Goal: Task Accomplishment & Management: Complete application form

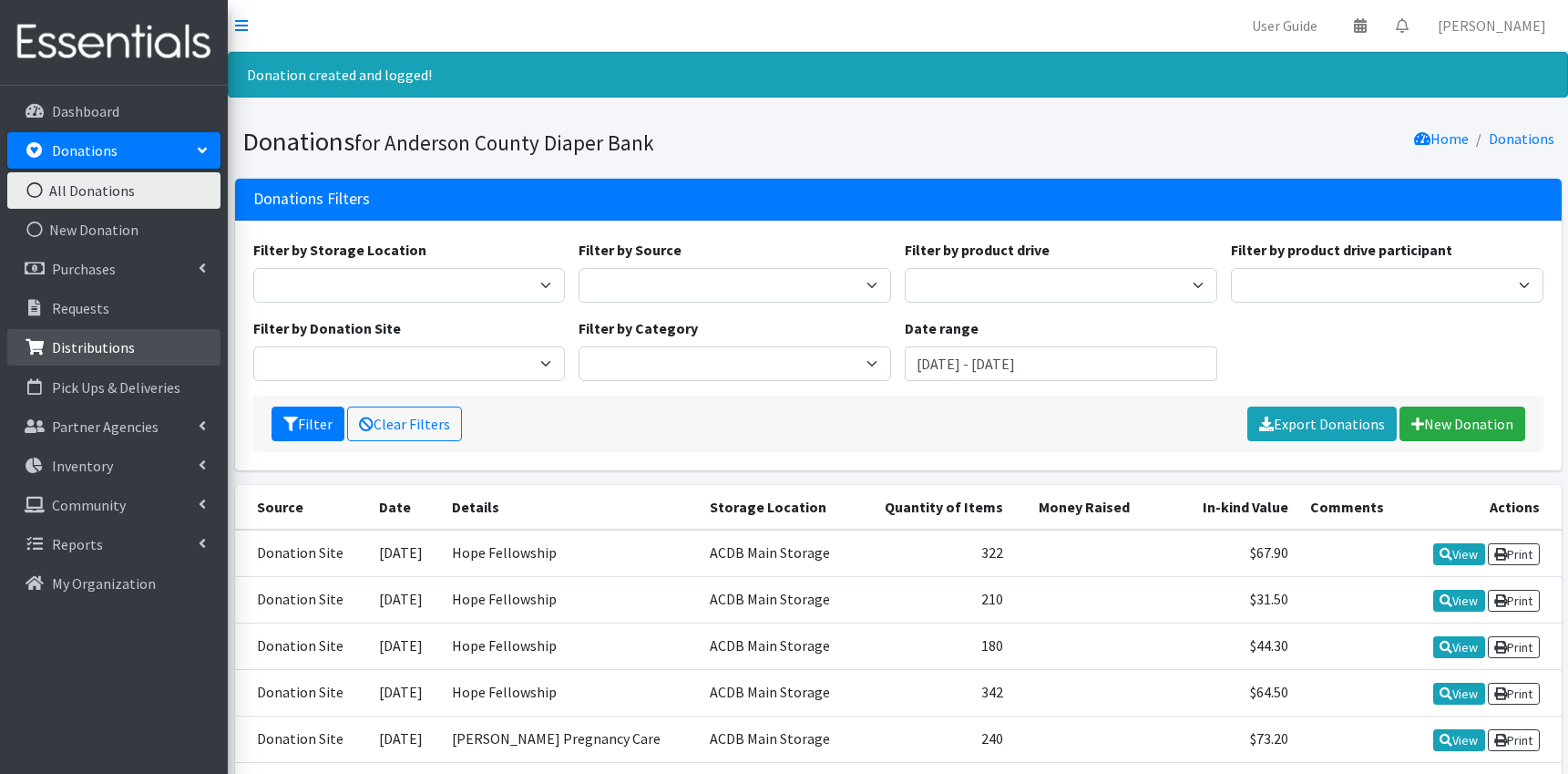
click at [106, 347] on p "Distributions" at bounding box center [93, 347] width 83 height 19
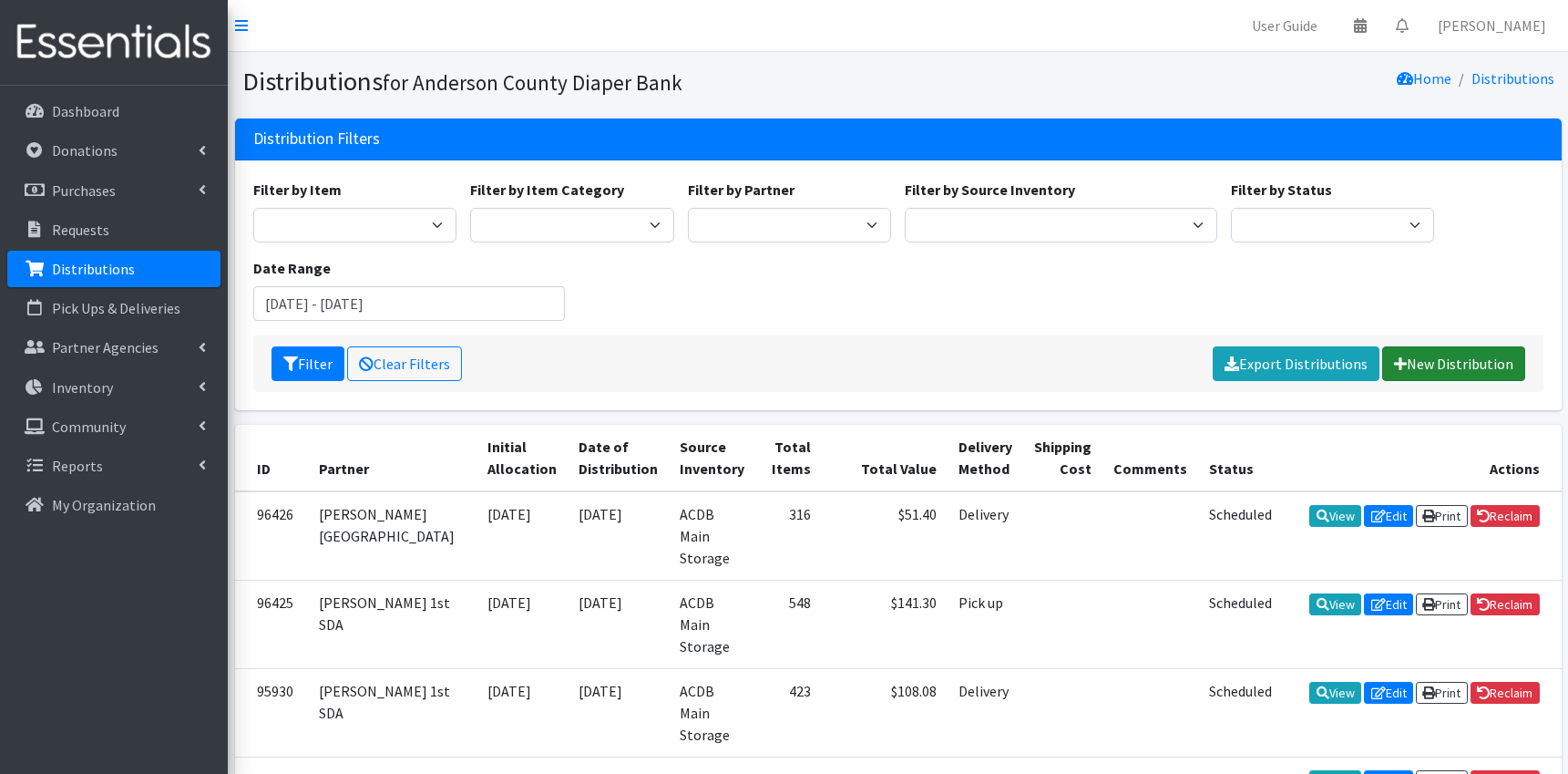
click at [1438, 354] on link "New Distribution" at bounding box center [1454, 363] width 143 height 34
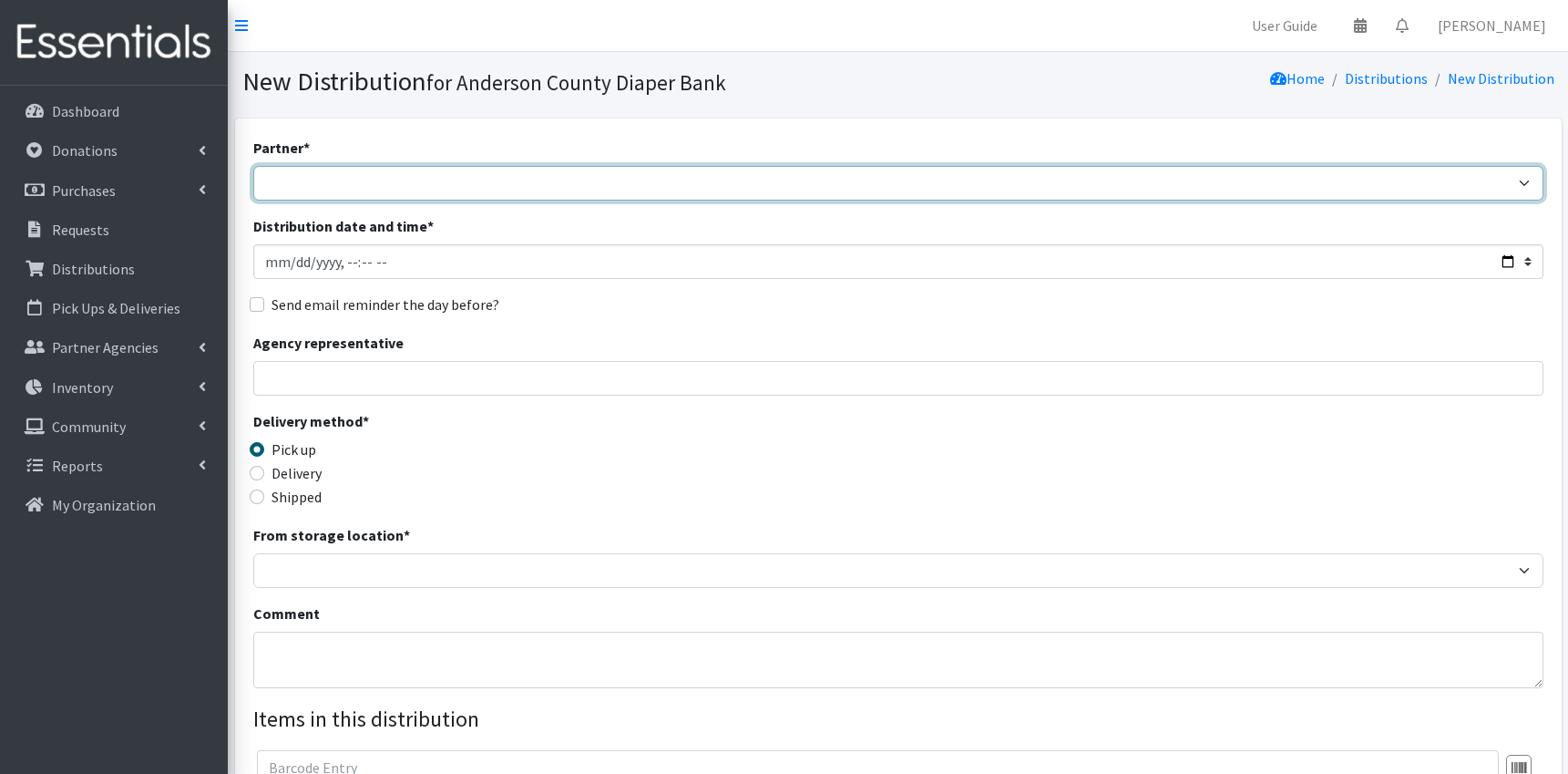
click at [253, 166] on select "AIM programs other than WACS Anderson 1st SDA Anderson County DSS (Upstate regi…" at bounding box center [897, 182] width 1290 height 34
select select "2832"
click option "Anderson 1st SDA" at bounding box center [0, 0] width 0 height 0
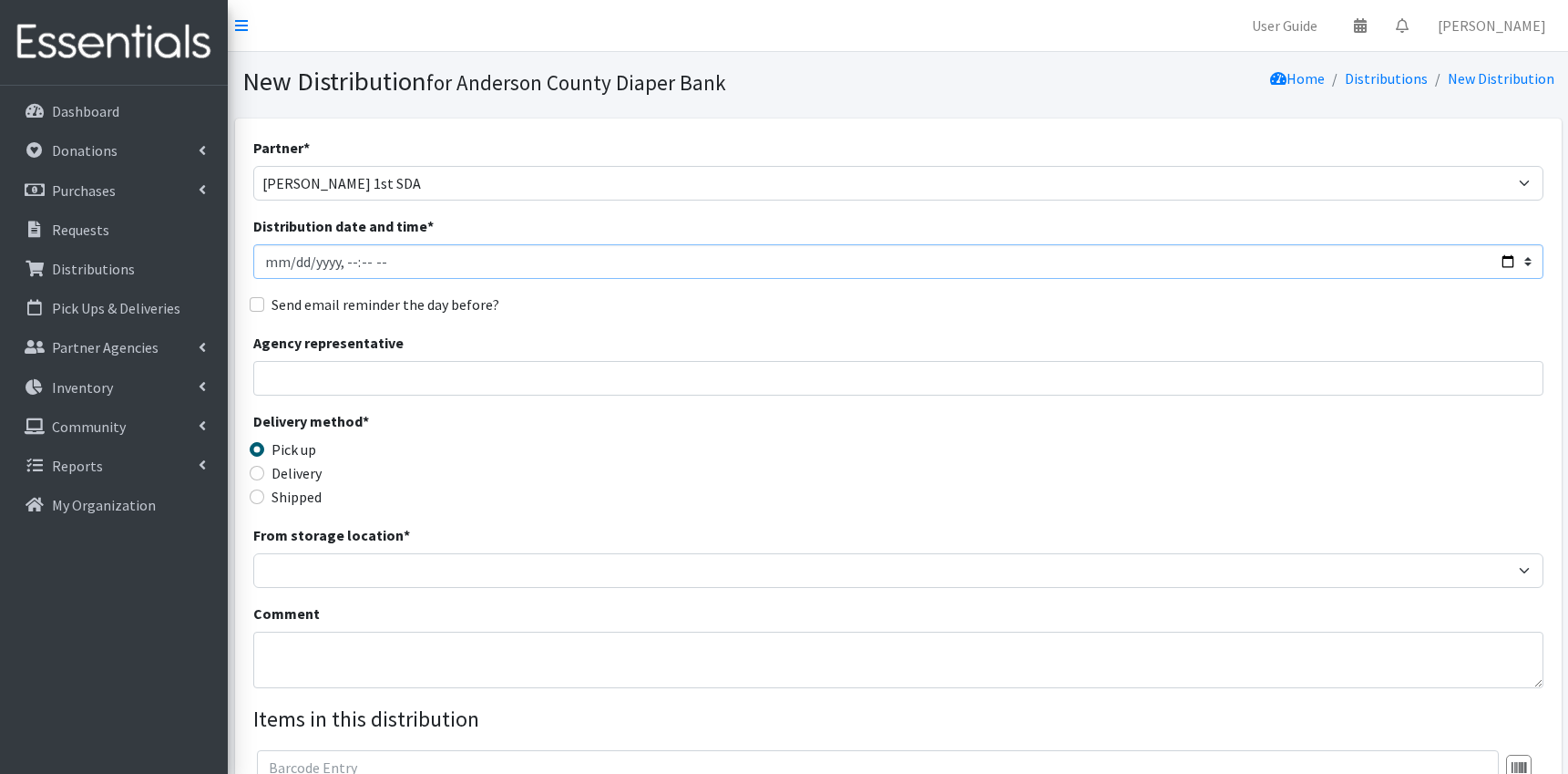
click at [415, 270] on input "Distribution date and time *" at bounding box center [897, 260] width 1290 height 34
type input "2025-09-16T11:59"
click at [345, 374] on input "Agency representative" at bounding box center [897, 378] width 1290 height 34
type input "Miriam Pringle"
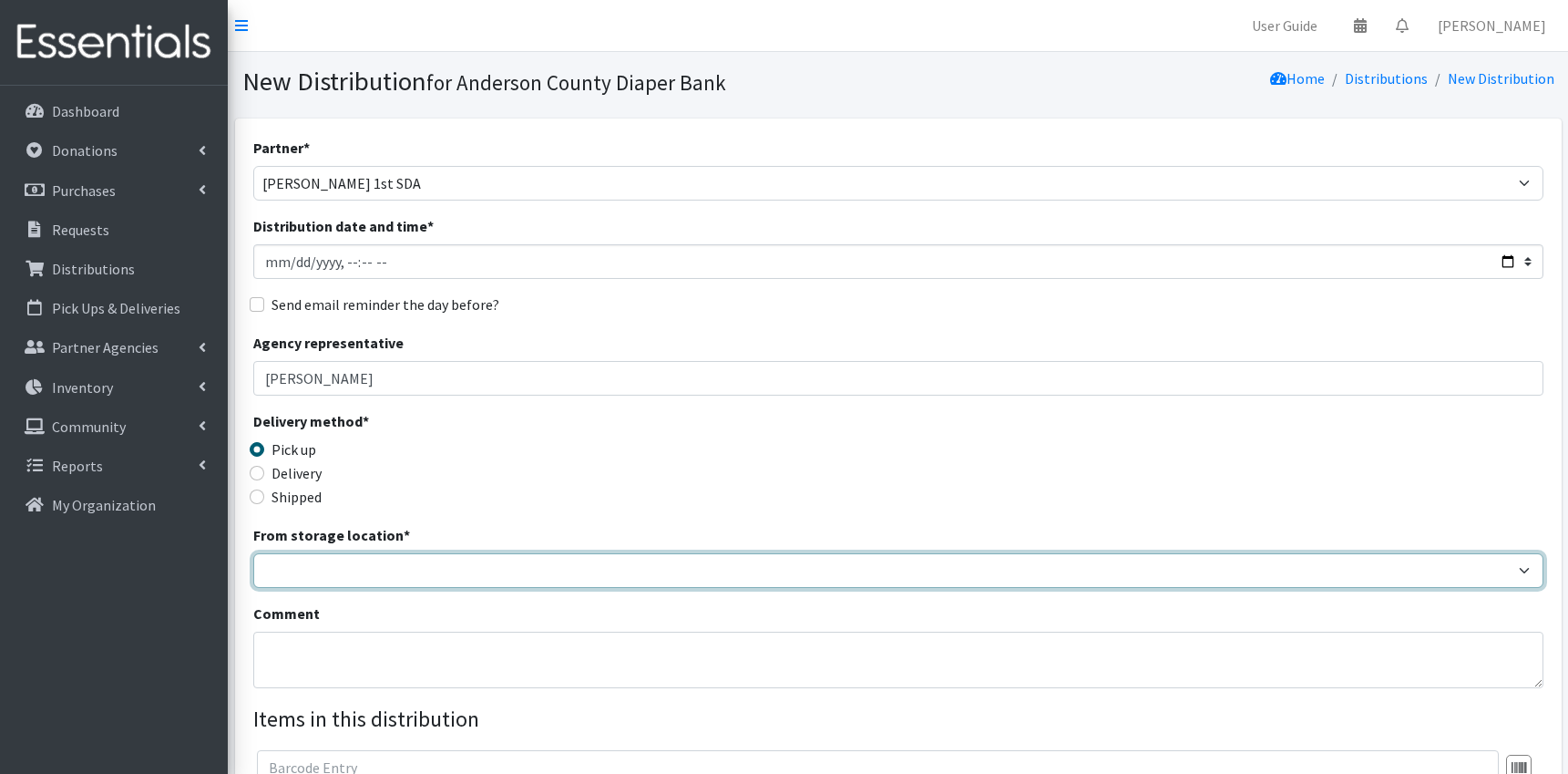
click at [253, 554] on select "ACDB Main Storage" at bounding box center [897, 570] width 1290 height 34
select select "283"
click option "ACDB Main Storage" at bounding box center [0, 0] width 0 height 0
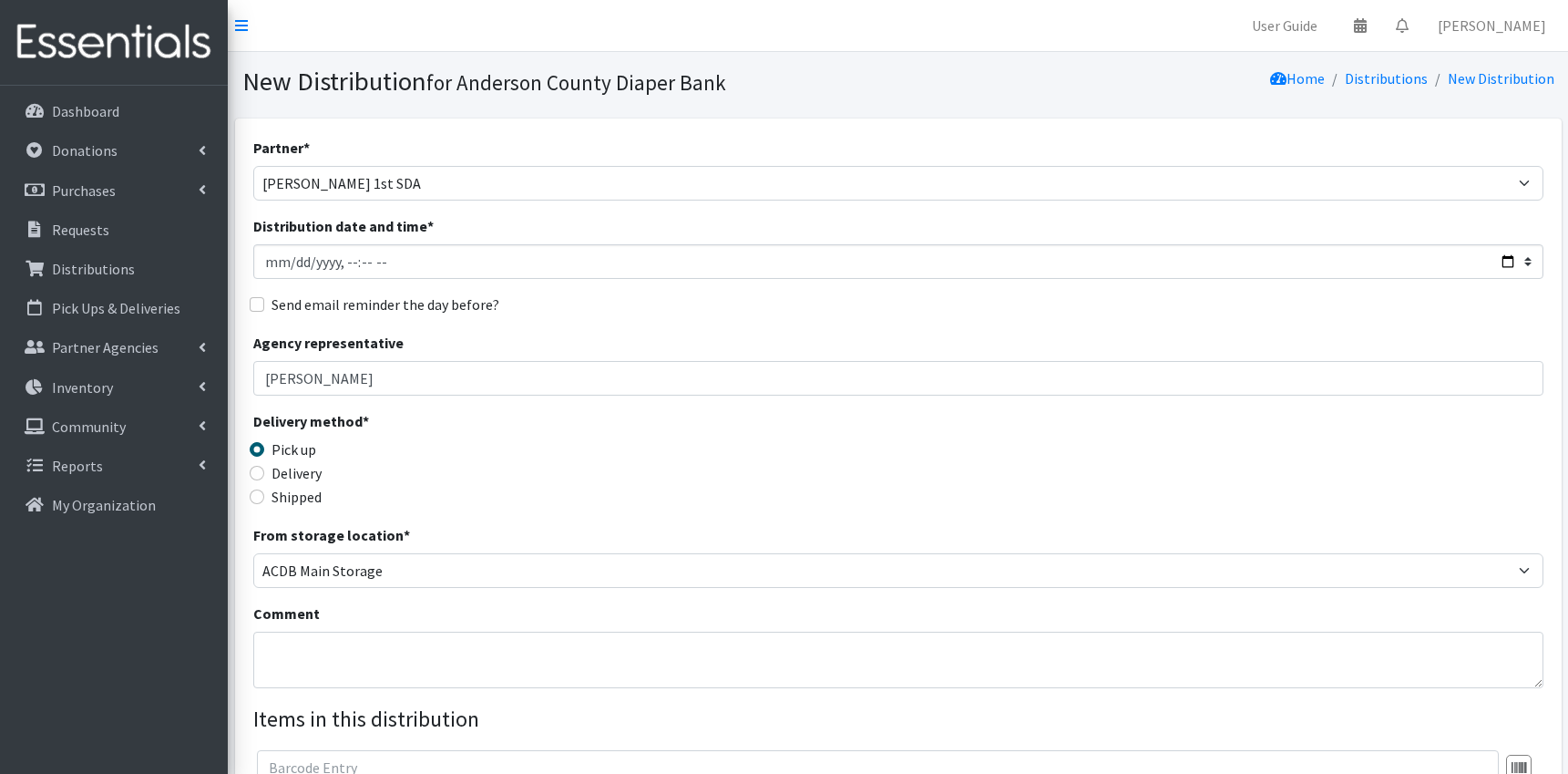
click at [346, 617] on div "Comment" at bounding box center [897, 645] width 1290 height 86
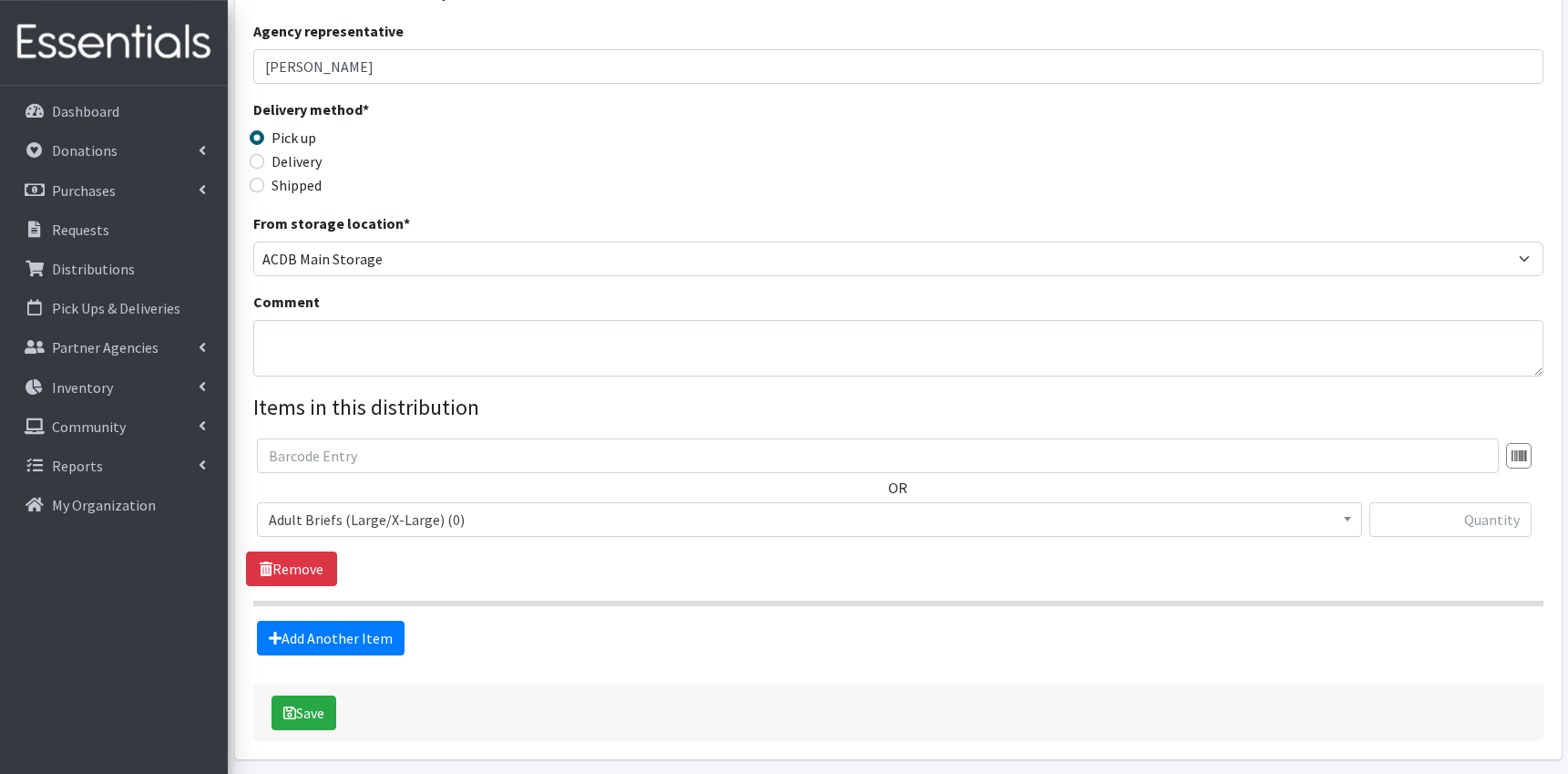
scroll to position [380, 0]
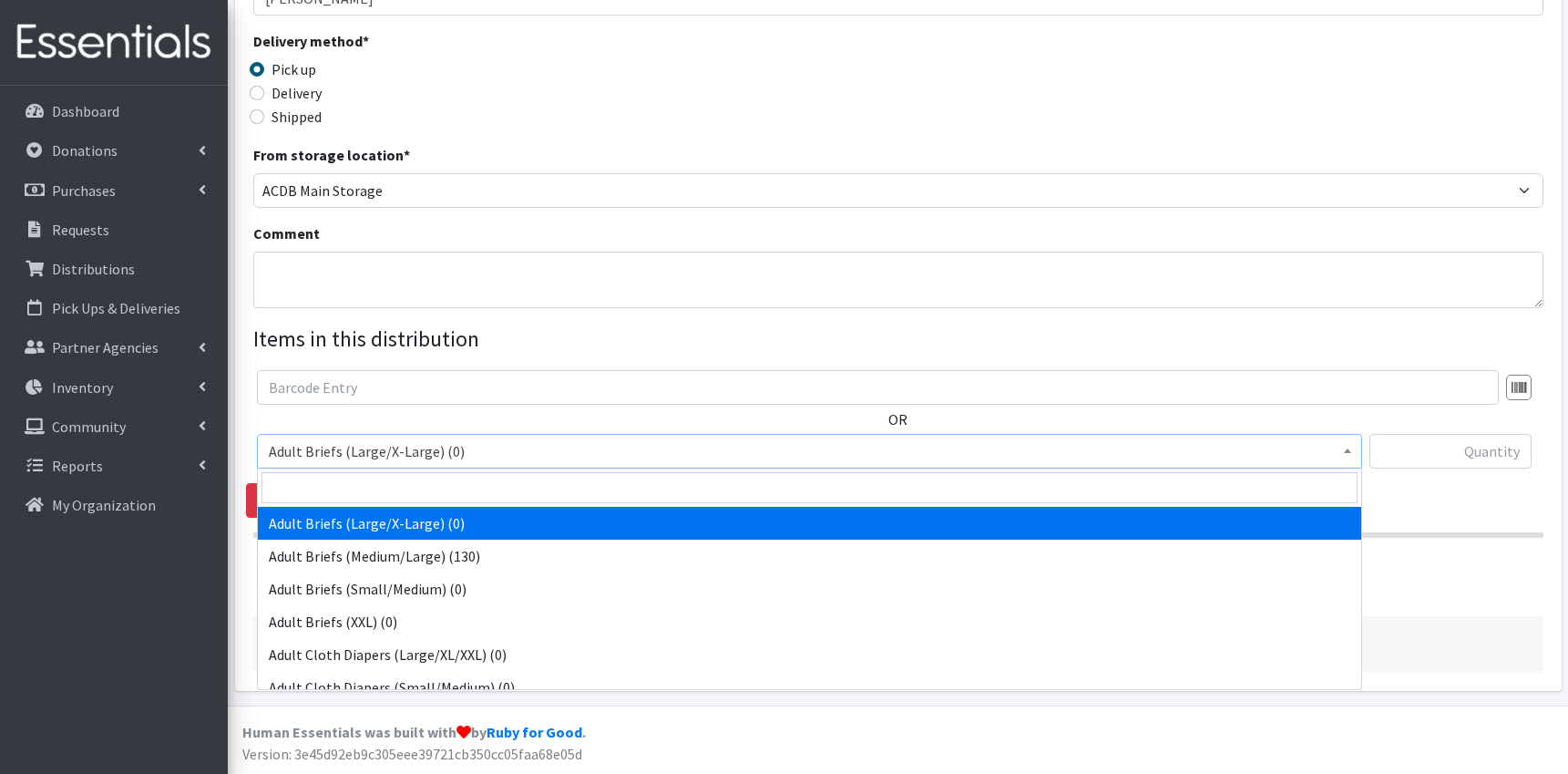
click at [428, 447] on span "Adult Briefs (Large/X-Large) (0)" at bounding box center [809, 450] width 1082 height 25
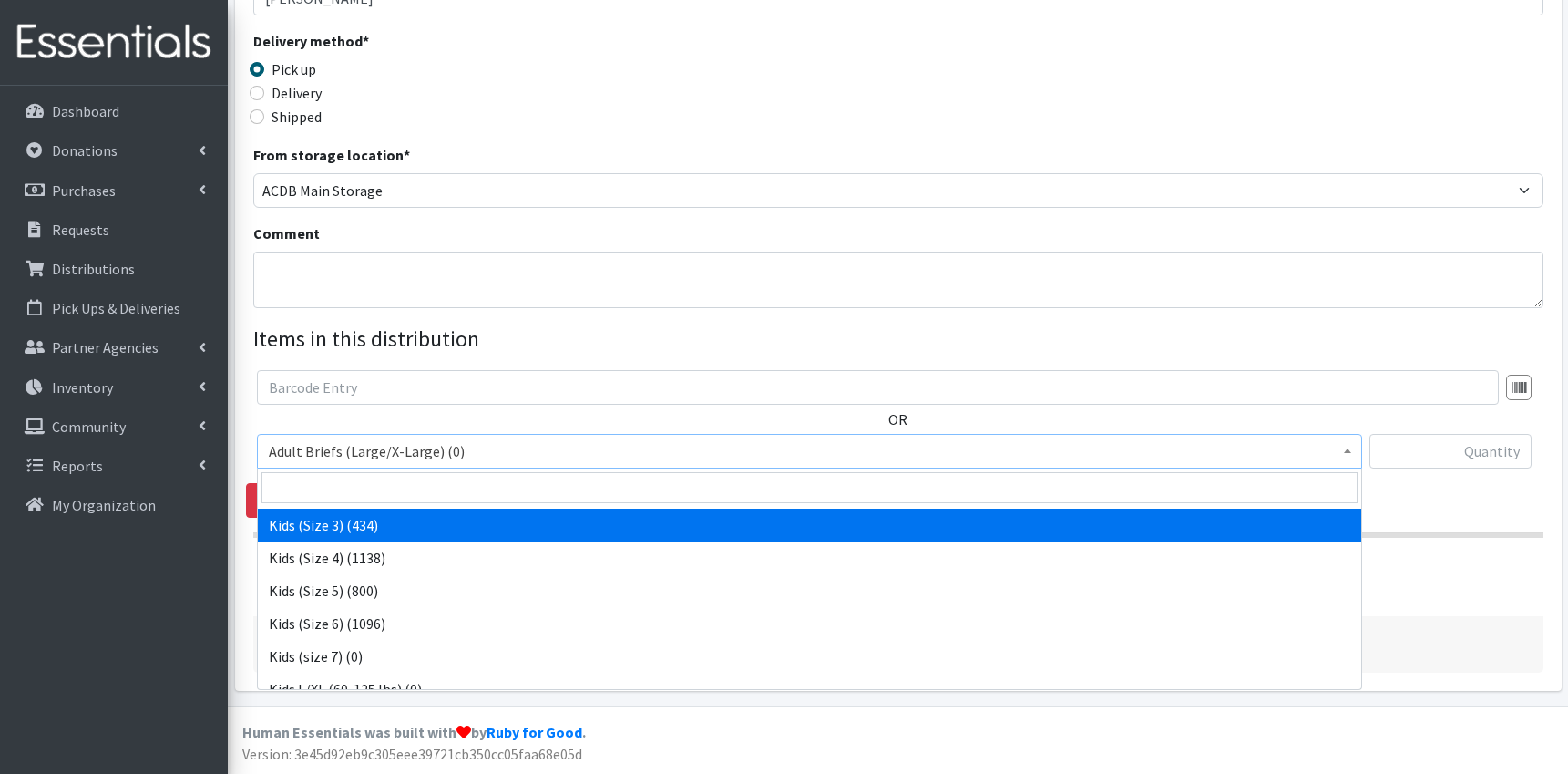
scroll to position [764, 0]
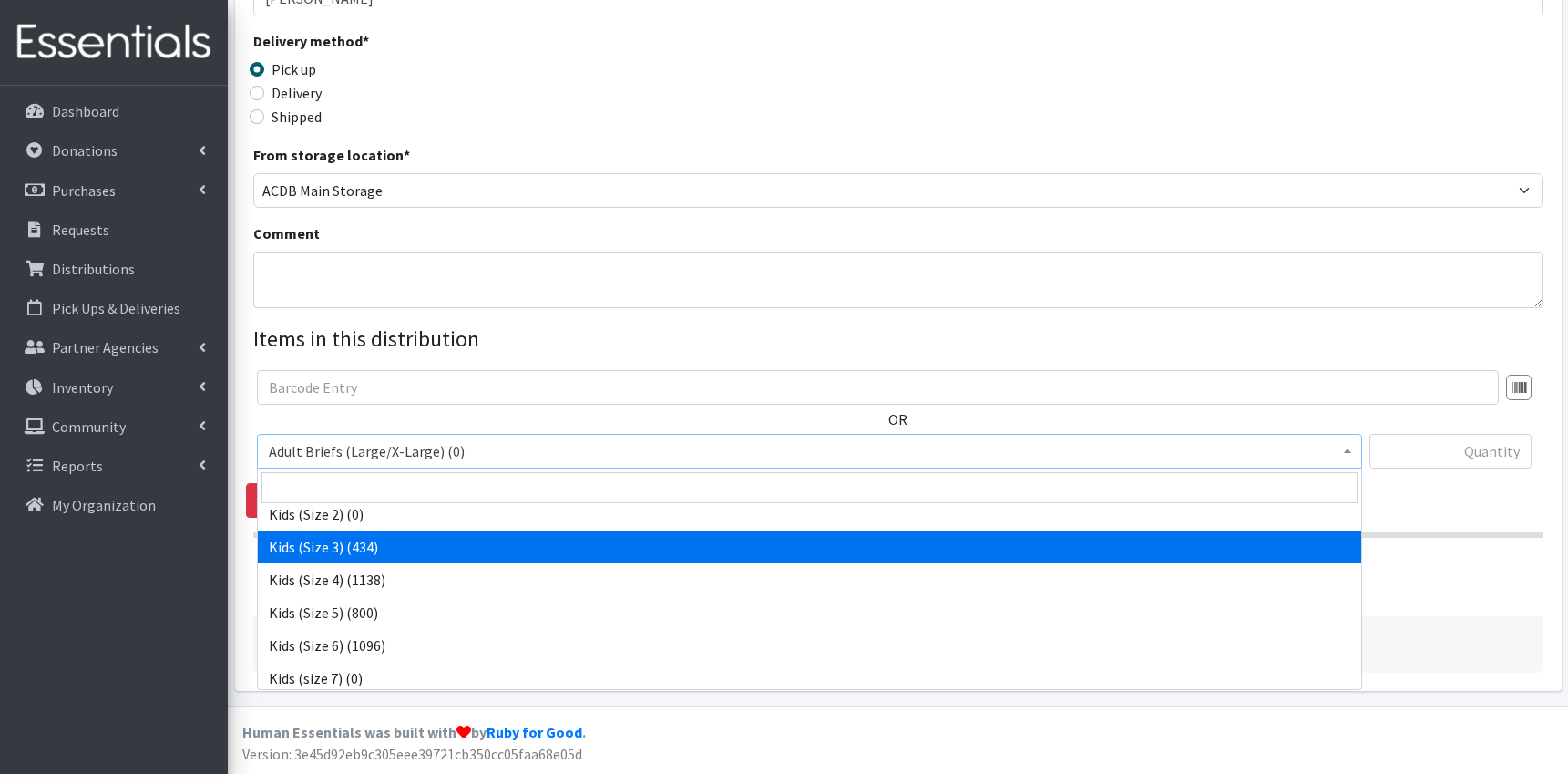
select select "9733"
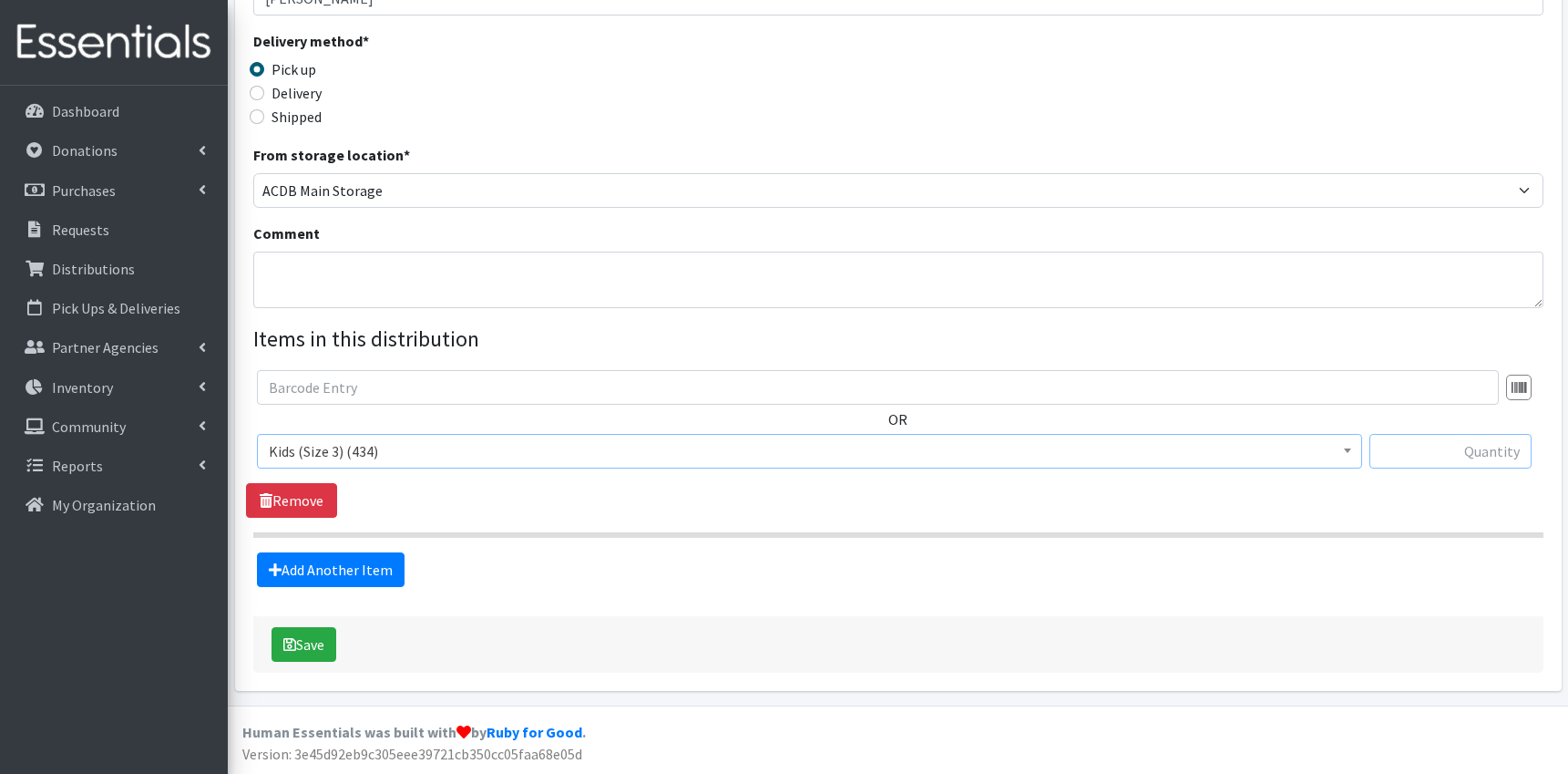
click at [1428, 462] on input "text" at bounding box center [1450, 450] width 162 height 34
click at [1392, 458] on input "text" at bounding box center [1450, 450] width 162 height 34
type input "147"
click at [323, 561] on link "Add Another Item" at bounding box center [330, 569] width 148 height 34
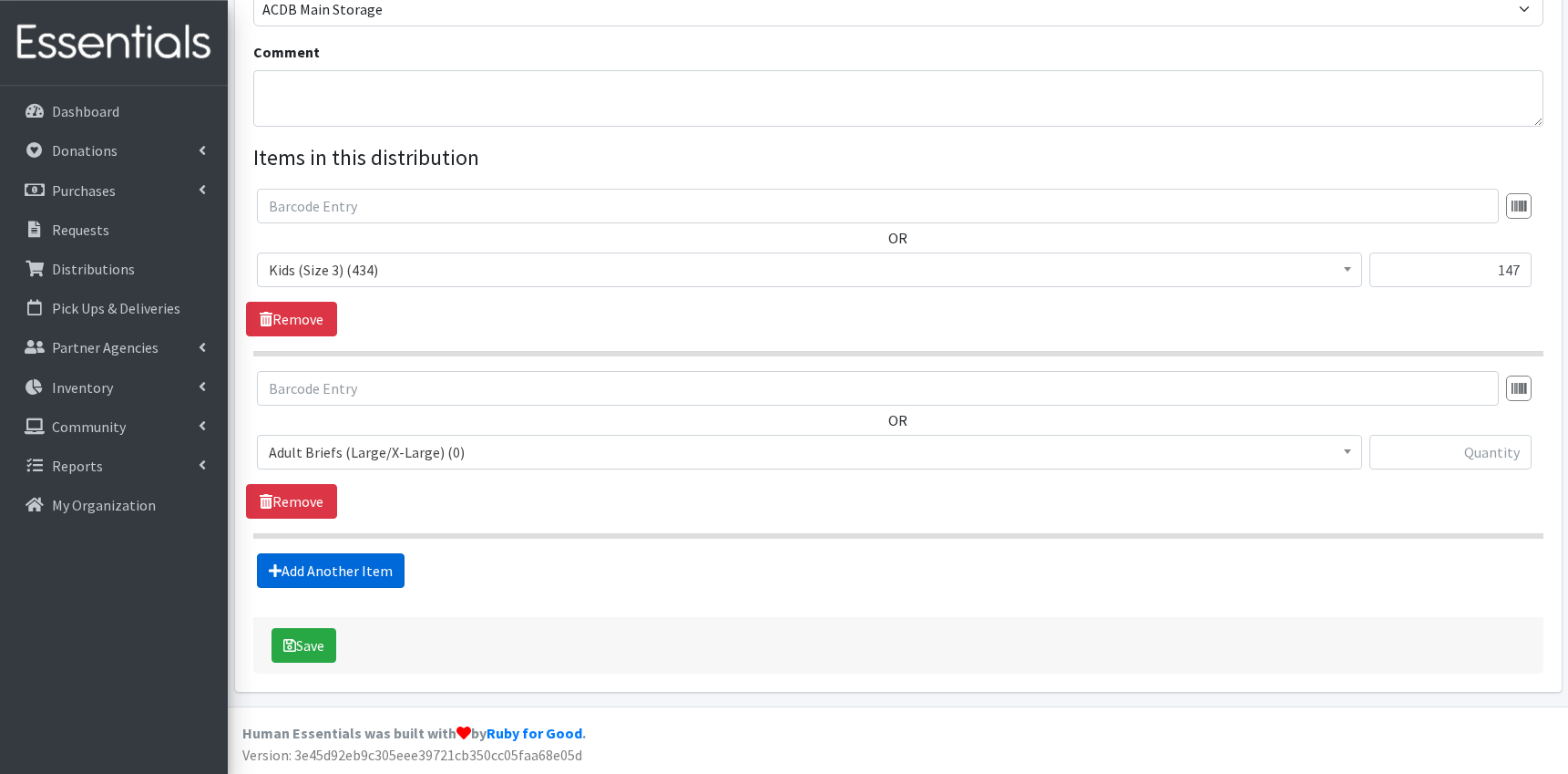
scroll to position [562, 0]
click at [426, 455] on span "Adult Briefs (Large/X-Large) (0)" at bounding box center [809, 450] width 1082 height 25
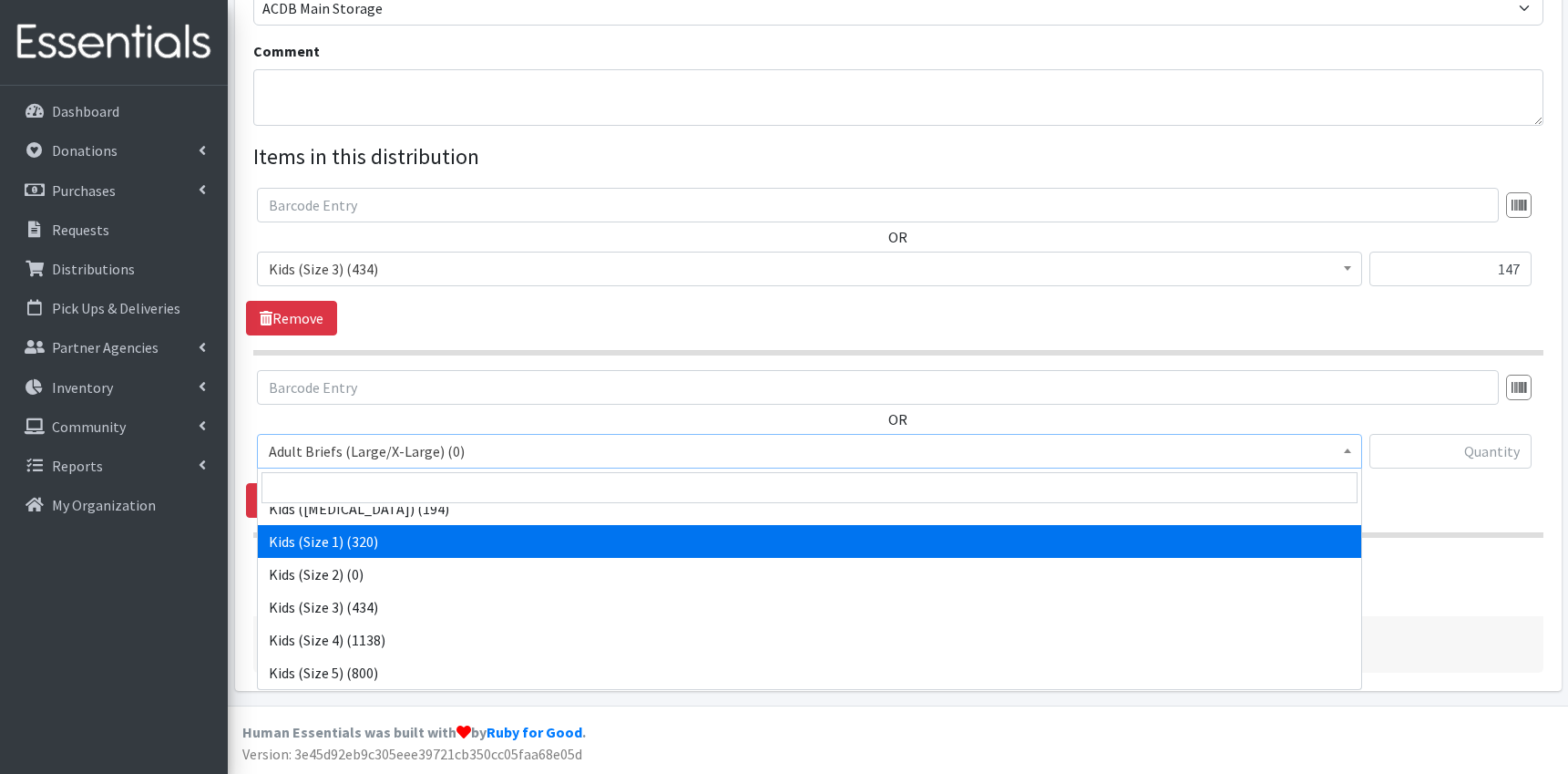
scroll to position [704, 0]
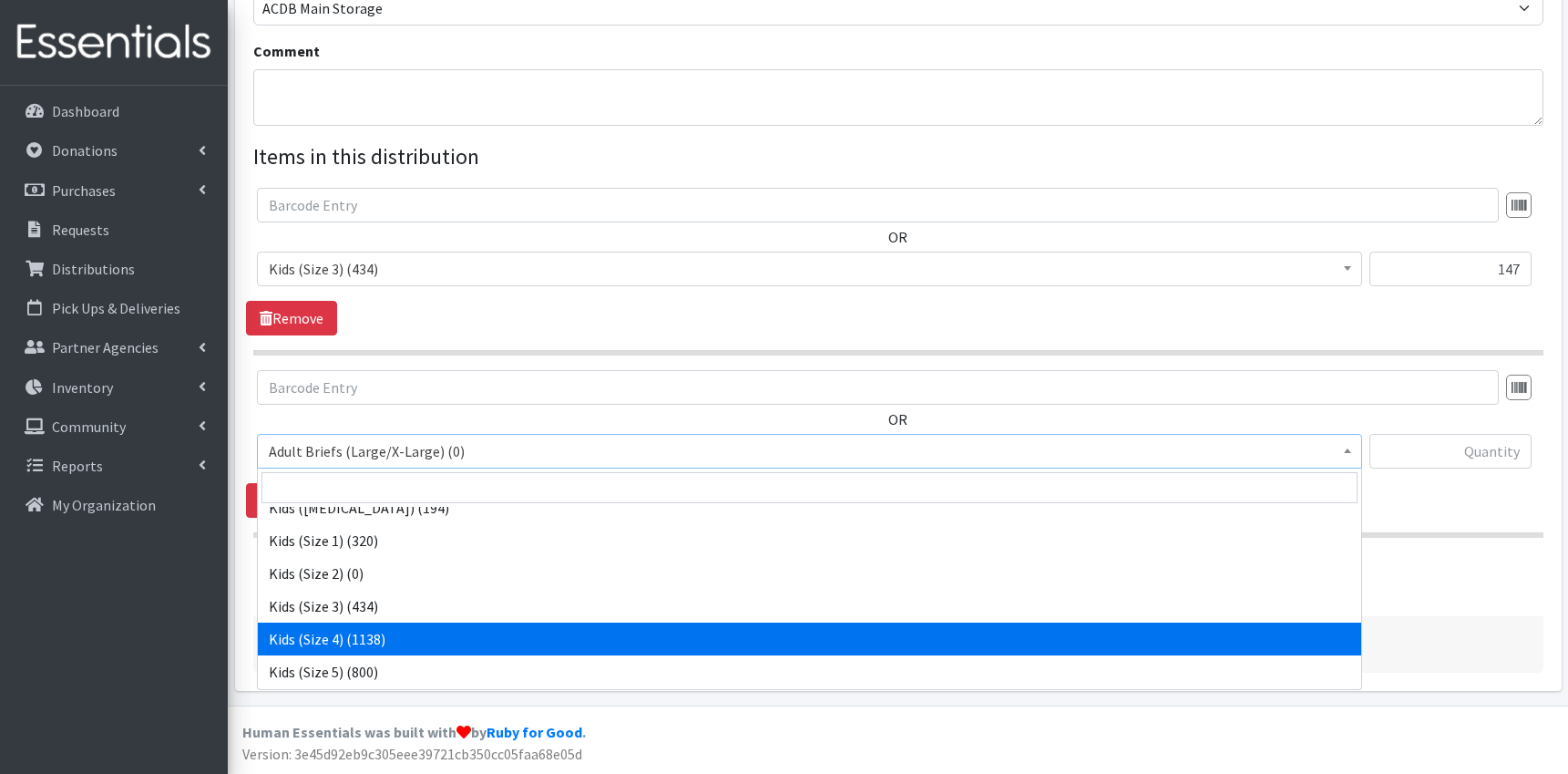
select select "9740"
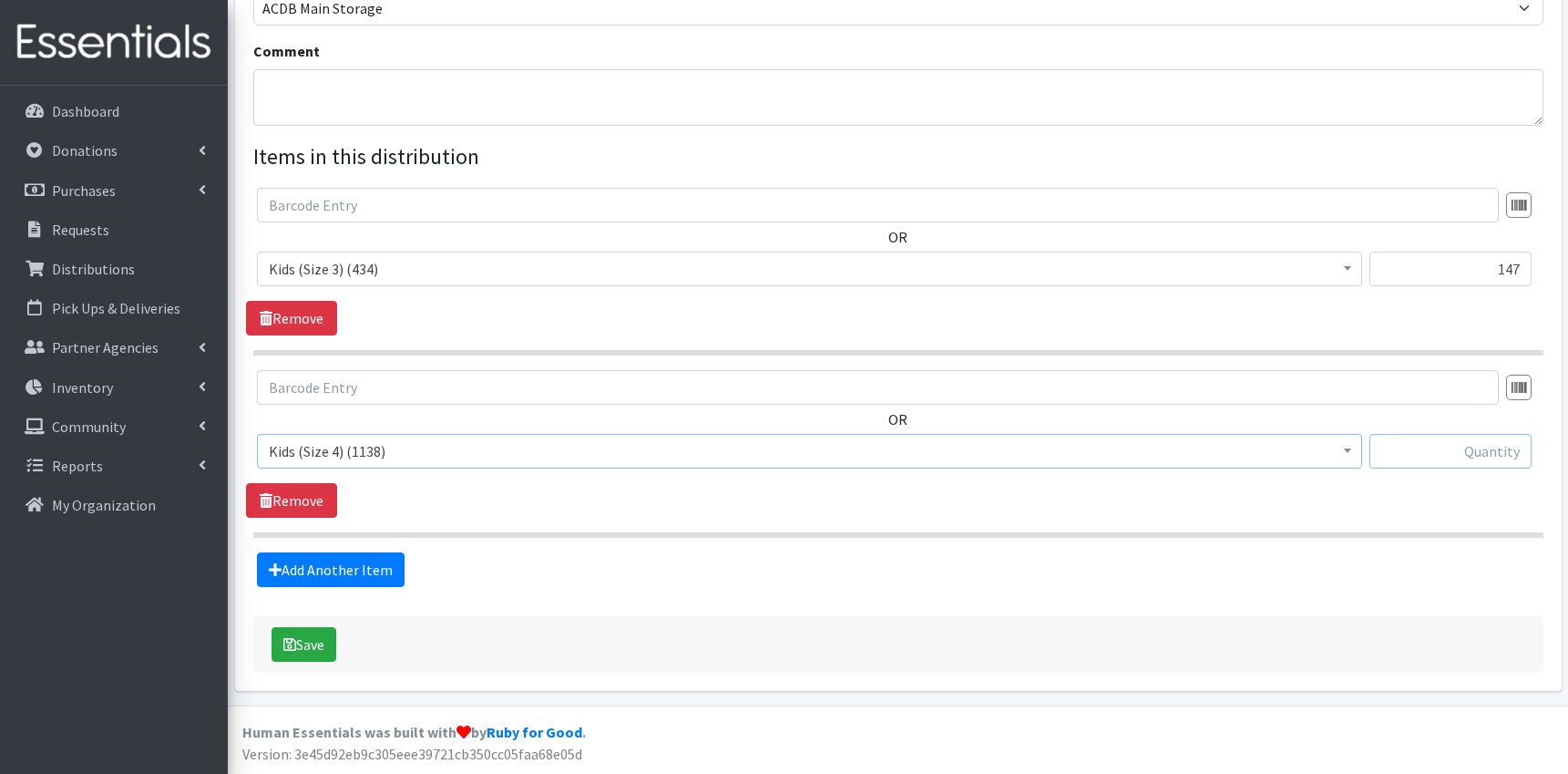
click at [1427, 454] on input "text" at bounding box center [1450, 450] width 162 height 34
type input "105"
click at [336, 565] on link "Add Another Item" at bounding box center [330, 569] width 148 height 34
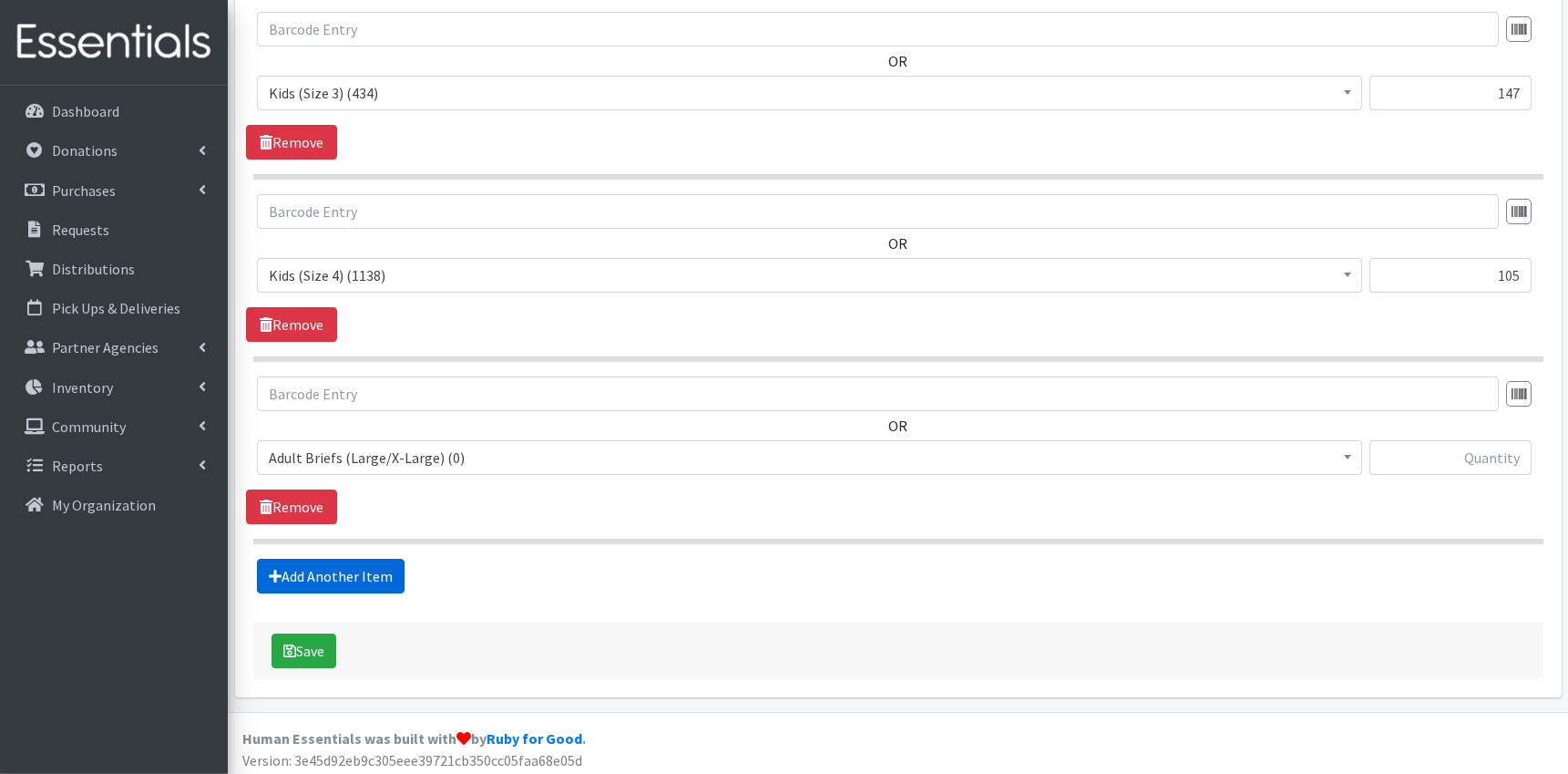
scroll to position [744, 0]
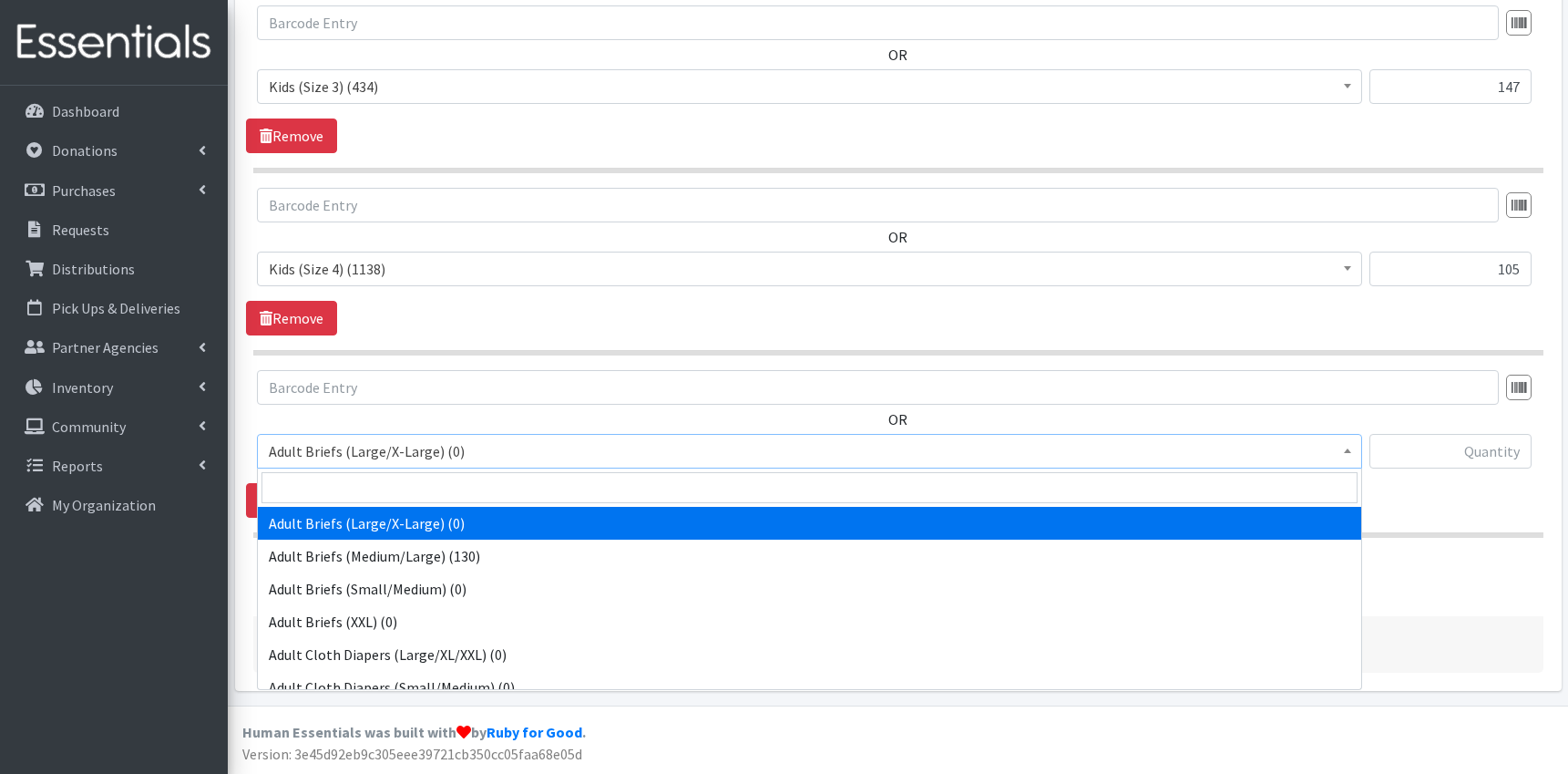
click at [436, 452] on span "Adult Briefs (Large/X-Large) (0)" at bounding box center [809, 450] width 1082 height 25
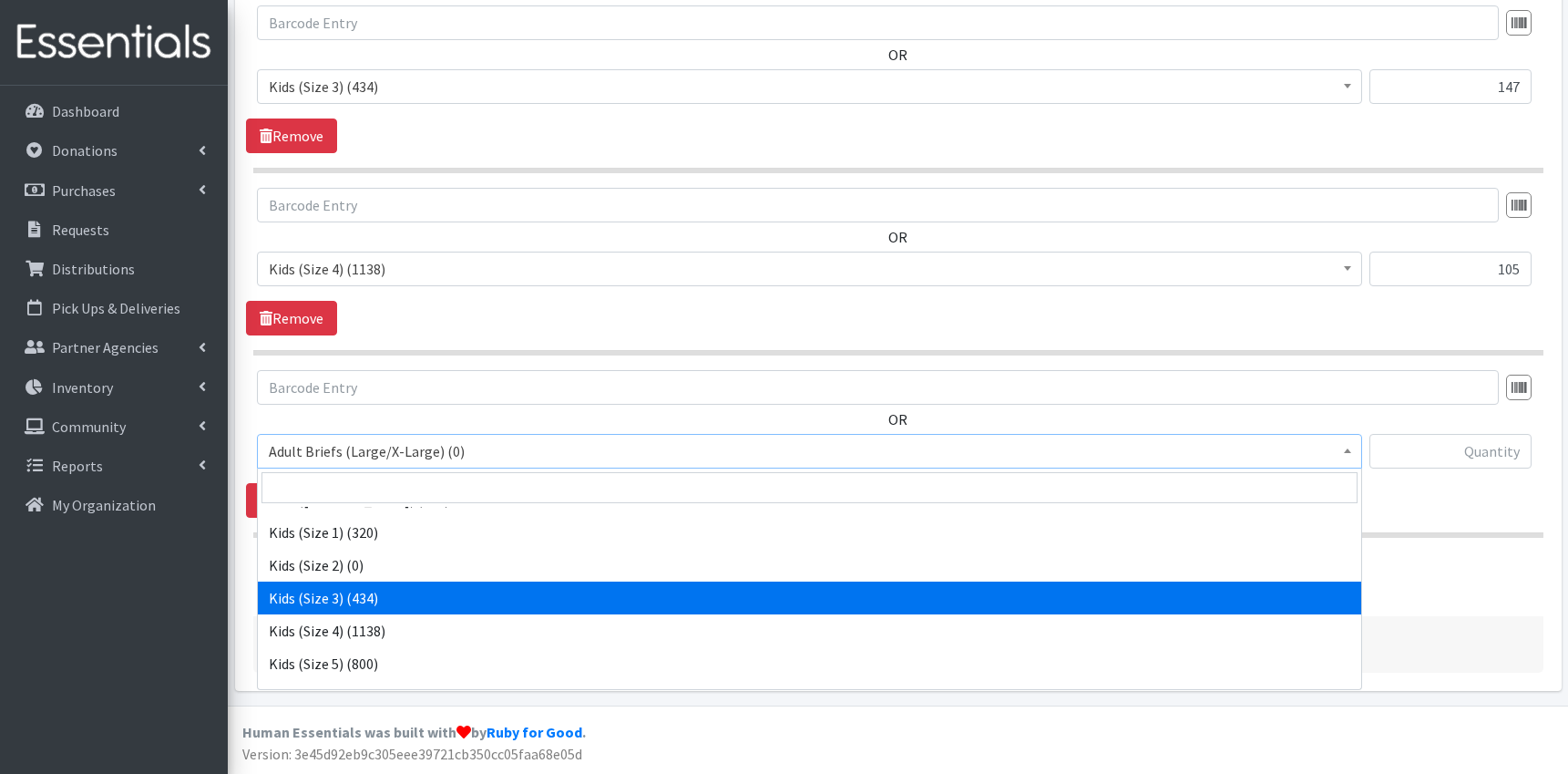
scroll to position [761, 0]
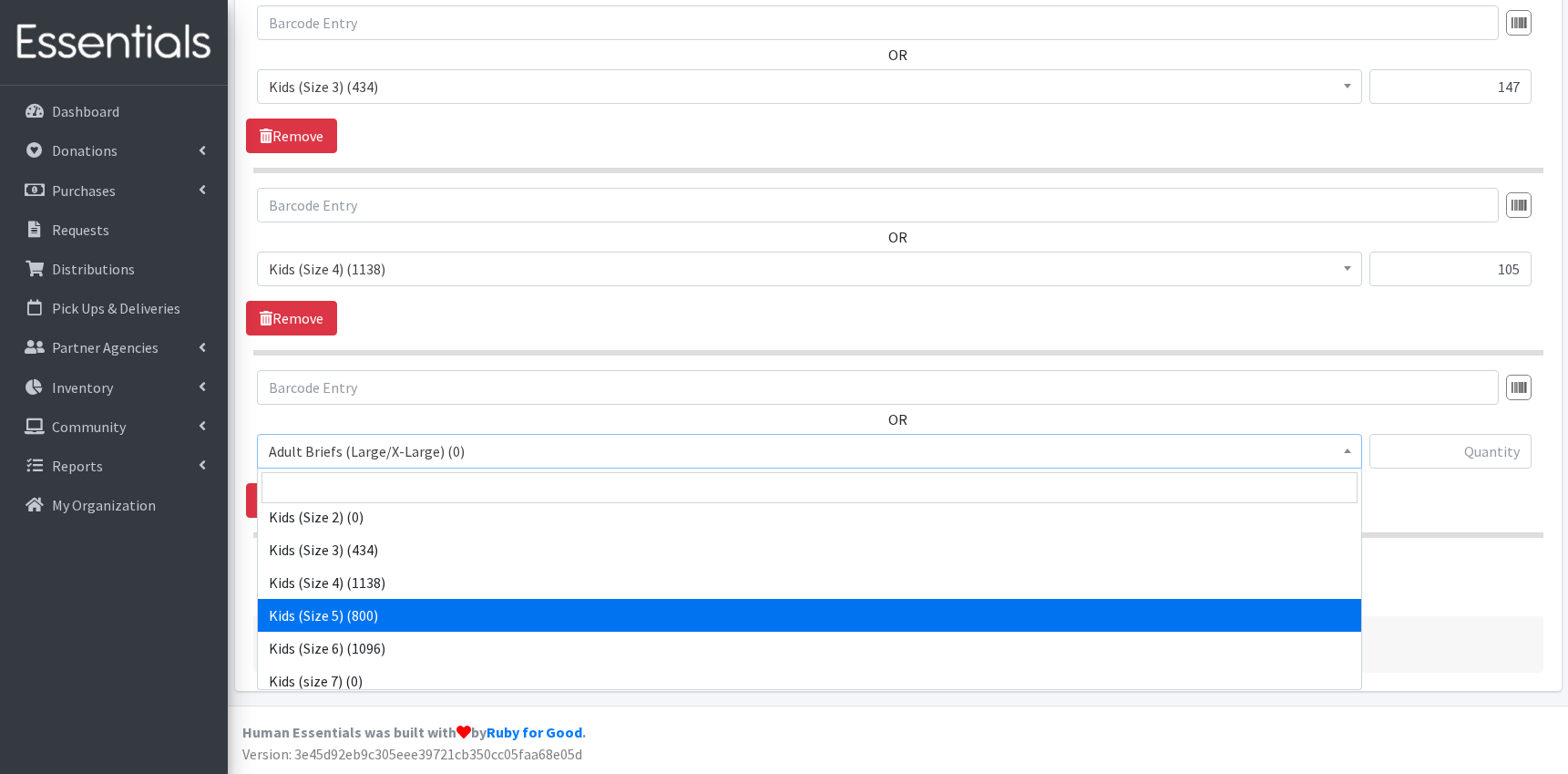
select select "9741"
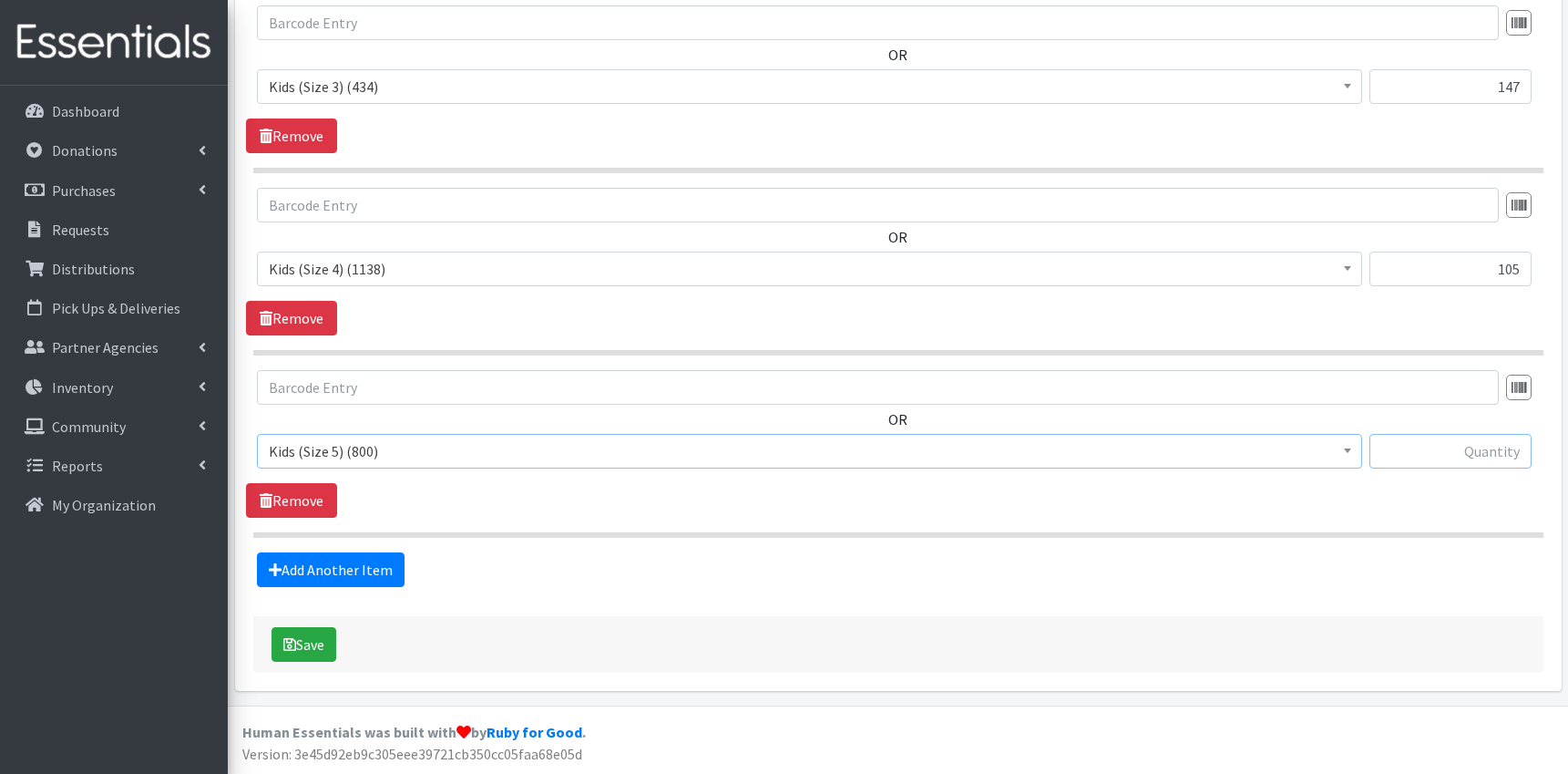
click at [1486, 455] on input "text" at bounding box center [1450, 450] width 162 height 34
type input "84"
click at [365, 562] on link "Add Another Item" at bounding box center [330, 569] width 148 height 34
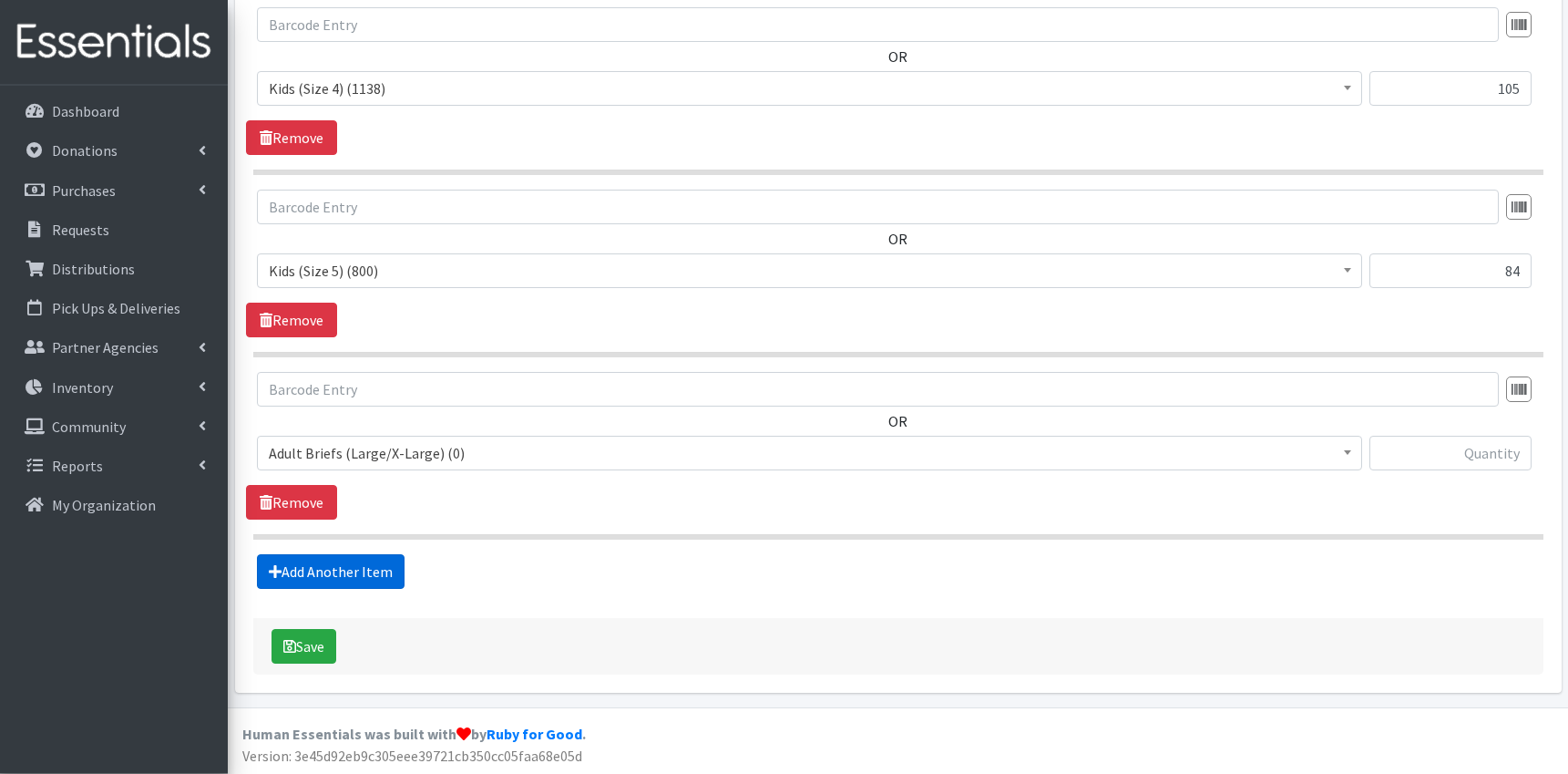
scroll to position [927, 0]
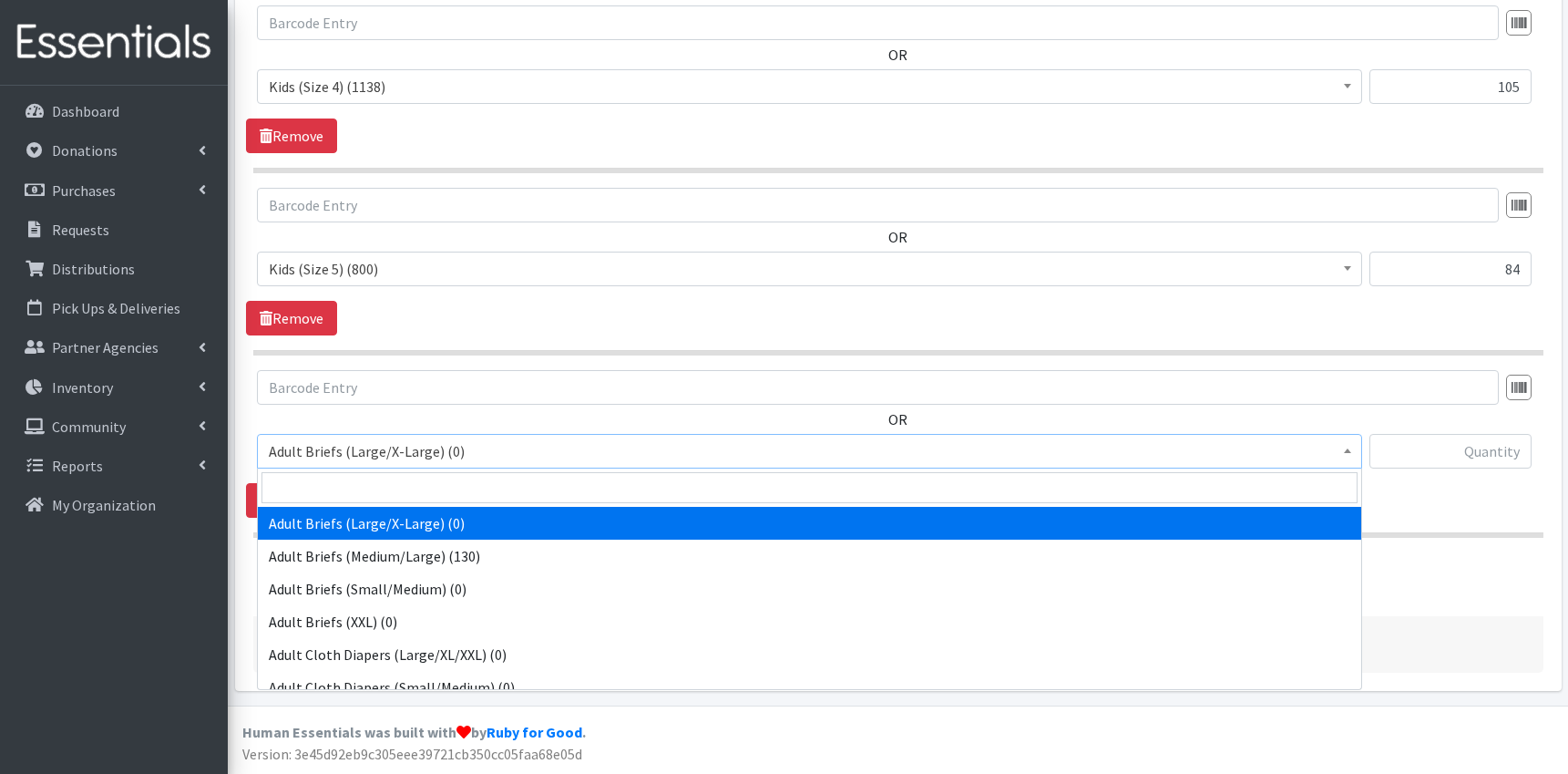
click at [420, 467] on span "Adult Briefs (Large/X-Large) (0)" at bounding box center [809, 450] width 1105 height 34
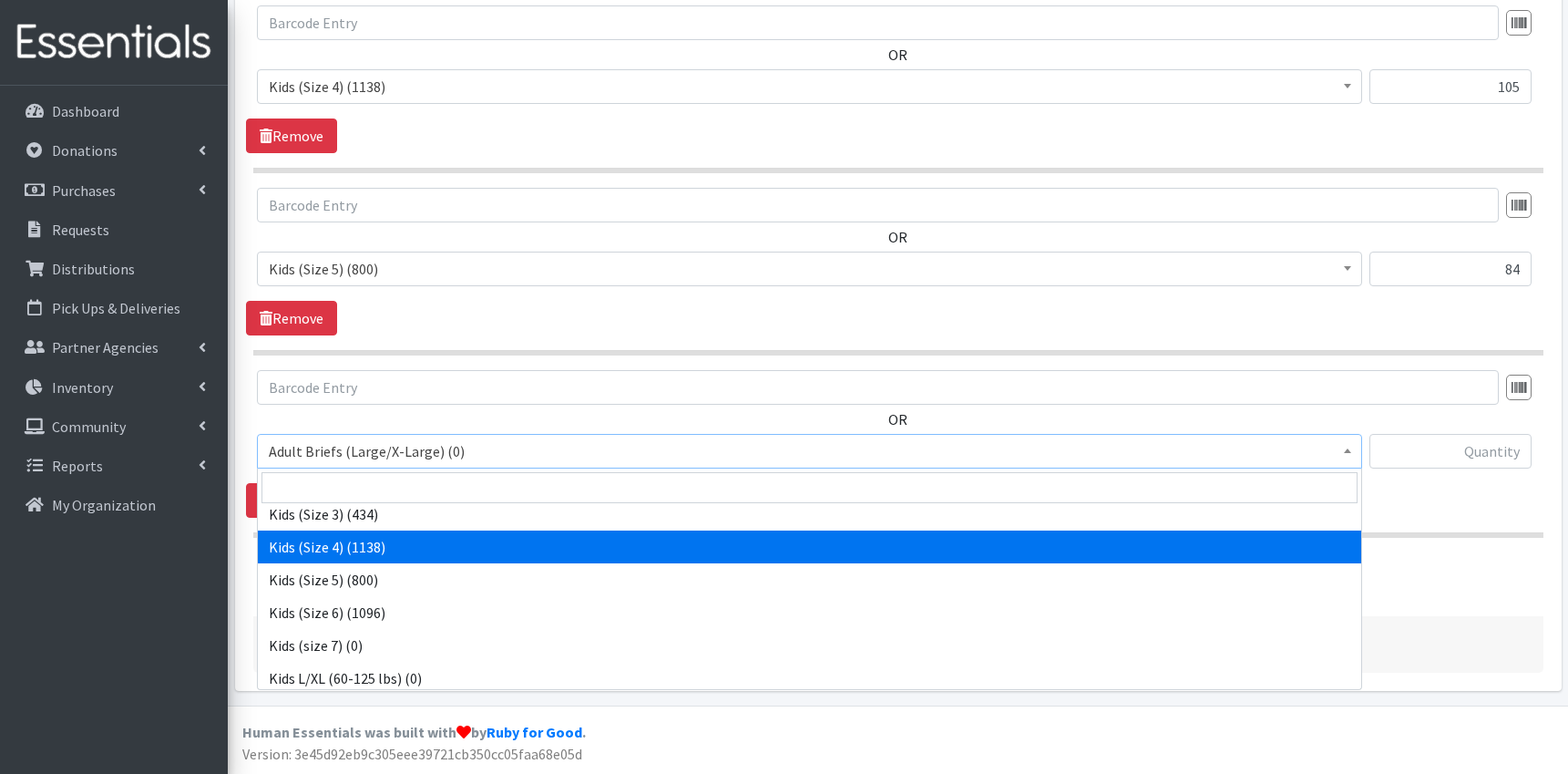
scroll to position [797, 0]
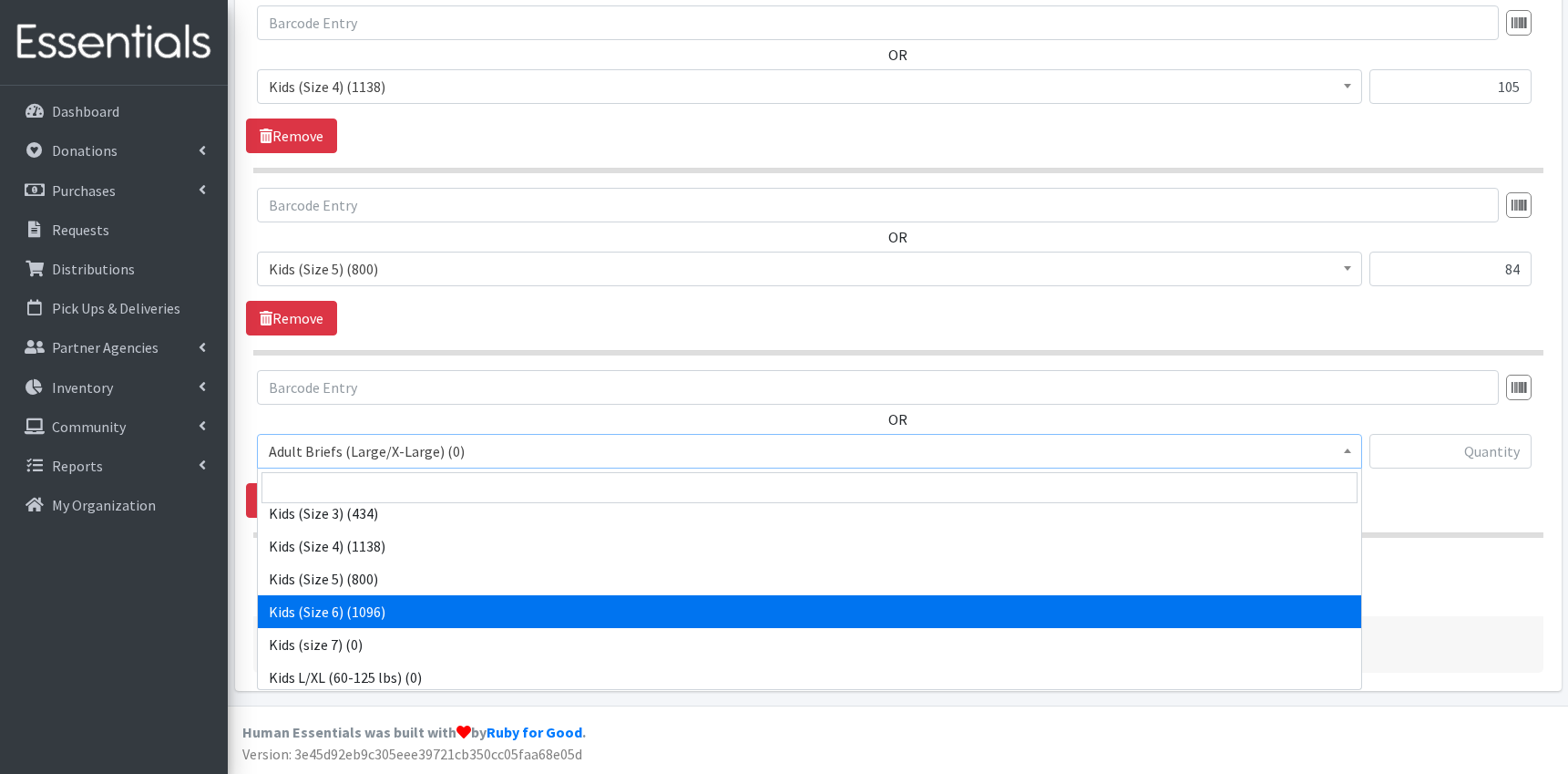
select select "9731"
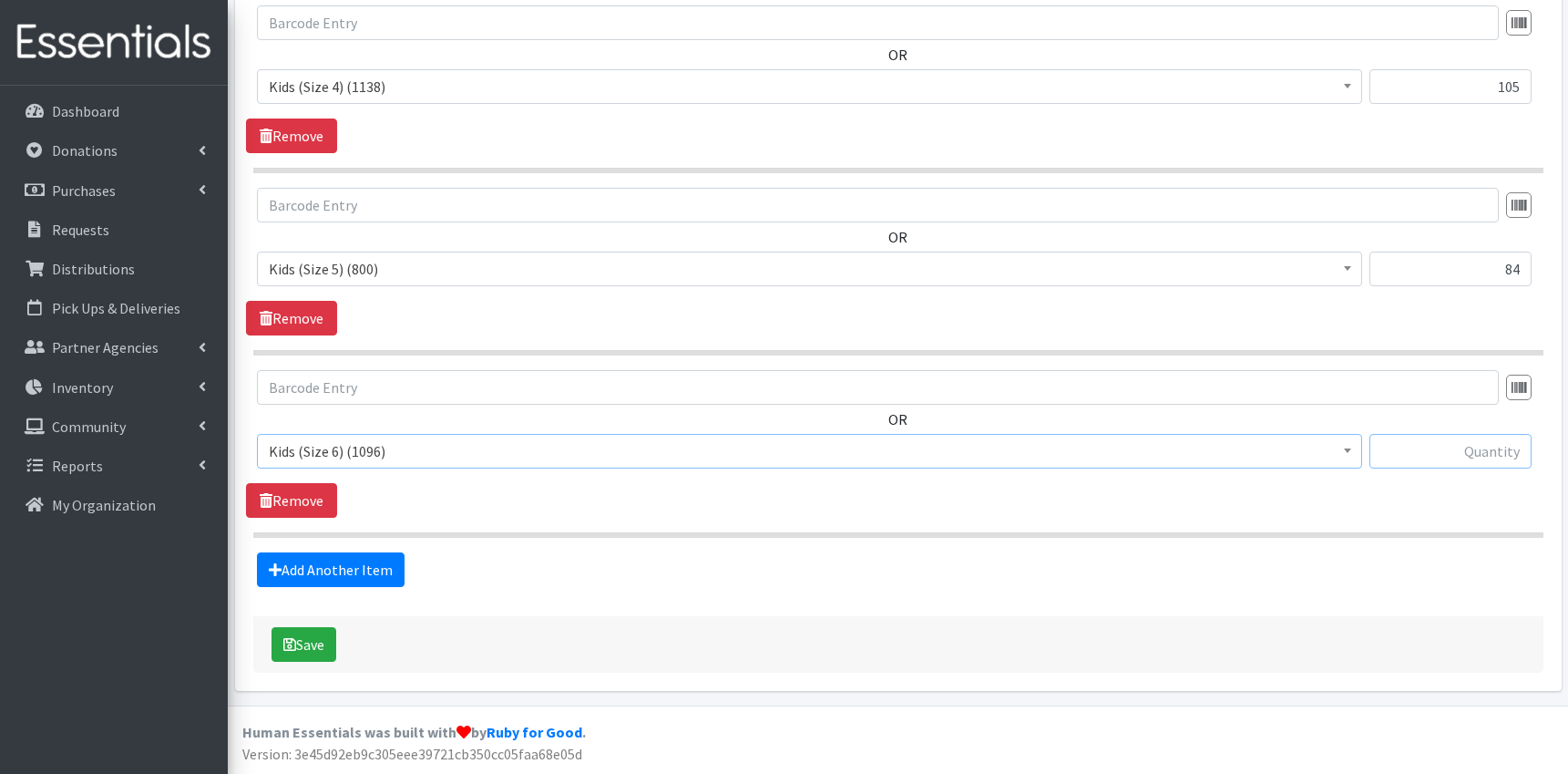
click at [1456, 452] on input "text" at bounding box center [1450, 450] width 162 height 34
click at [1419, 453] on input "text" at bounding box center [1450, 450] width 162 height 34
type input "154"
click at [308, 645] on button "Save" at bounding box center [304, 644] width 65 height 34
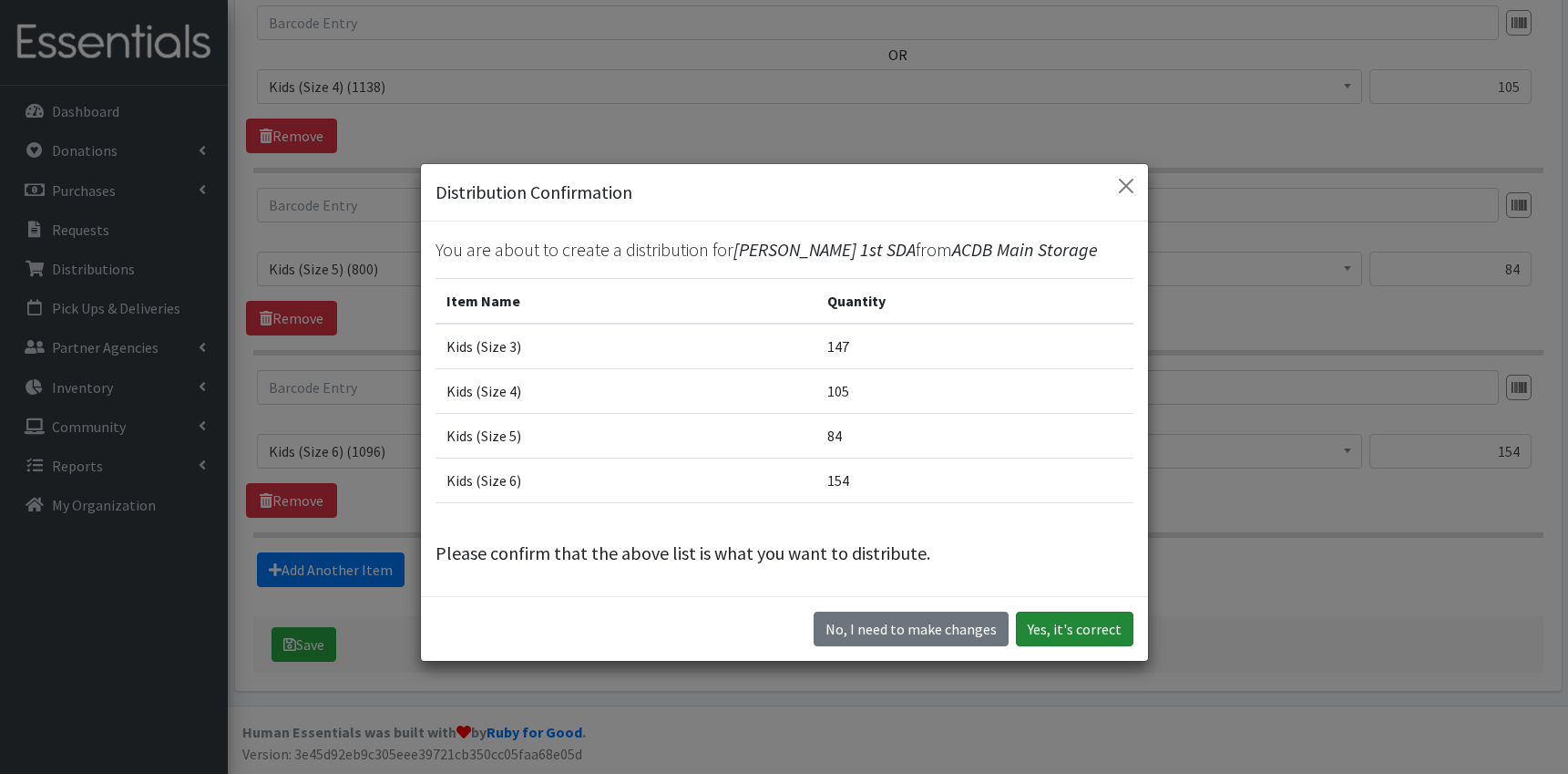
click at [1073, 632] on button "Yes, it's correct" at bounding box center [1074, 628] width 117 height 34
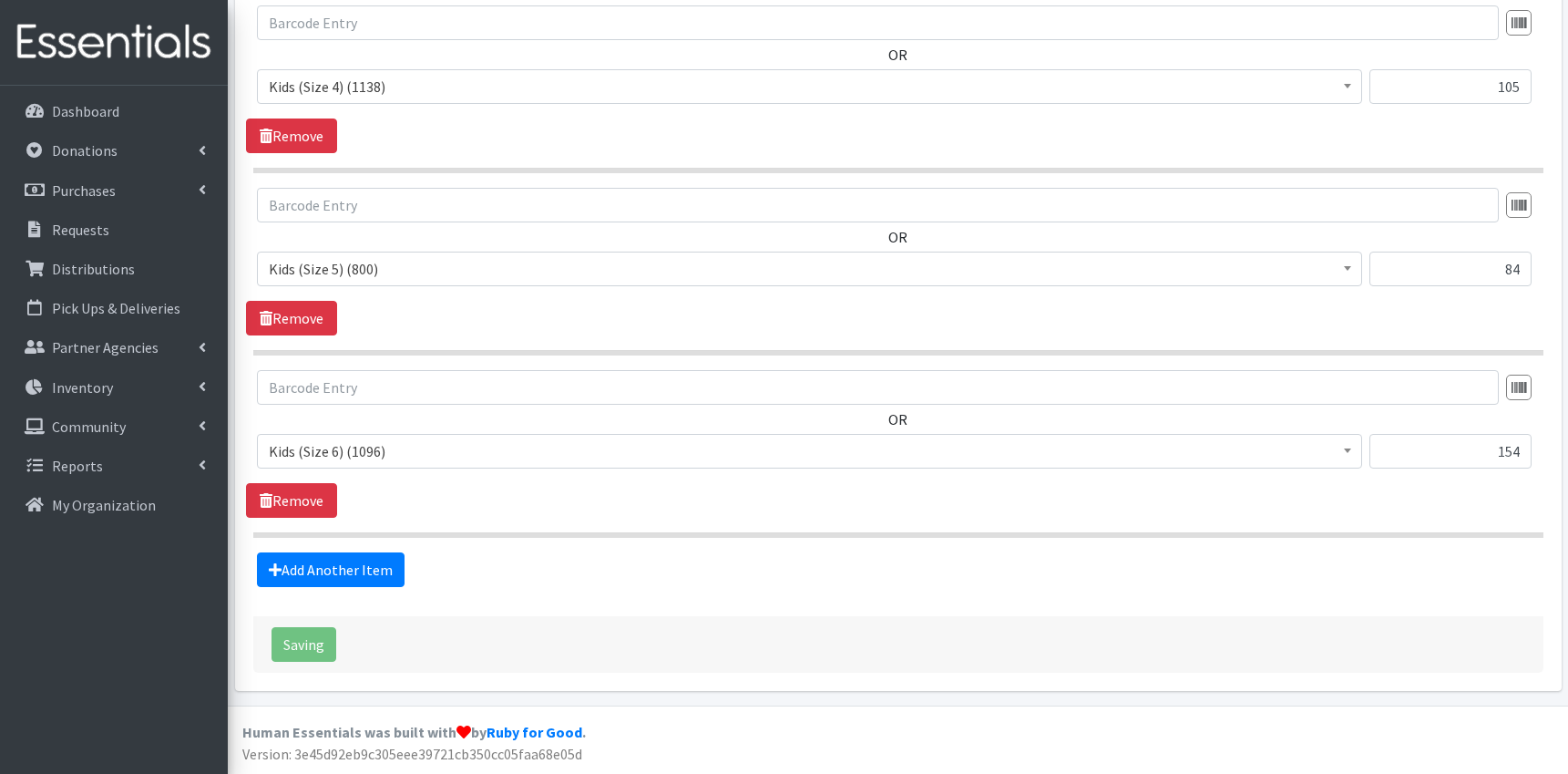
scroll to position [17, 0]
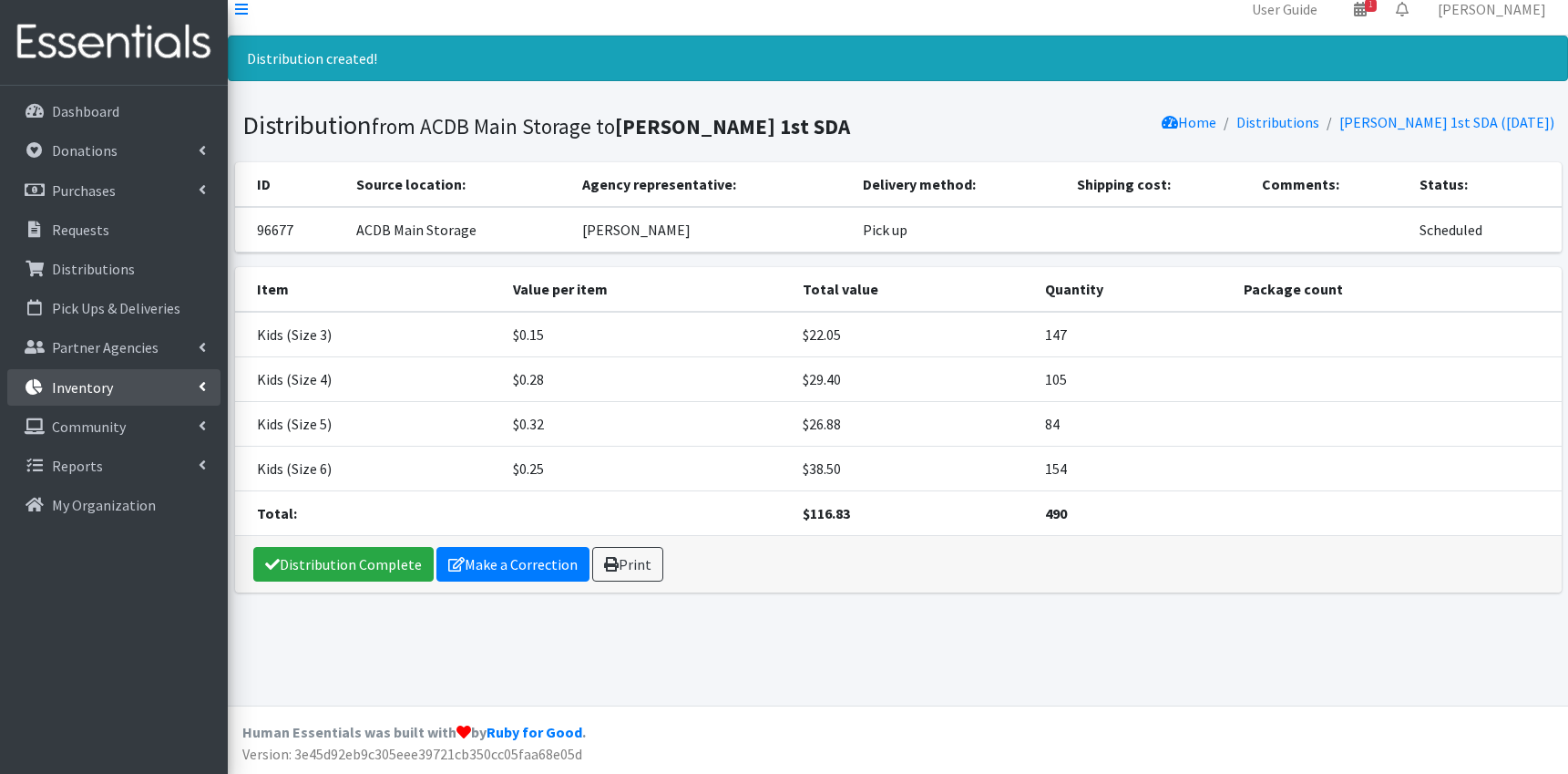
click at [84, 386] on p "Inventory" at bounding box center [83, 387] width 61 height 19
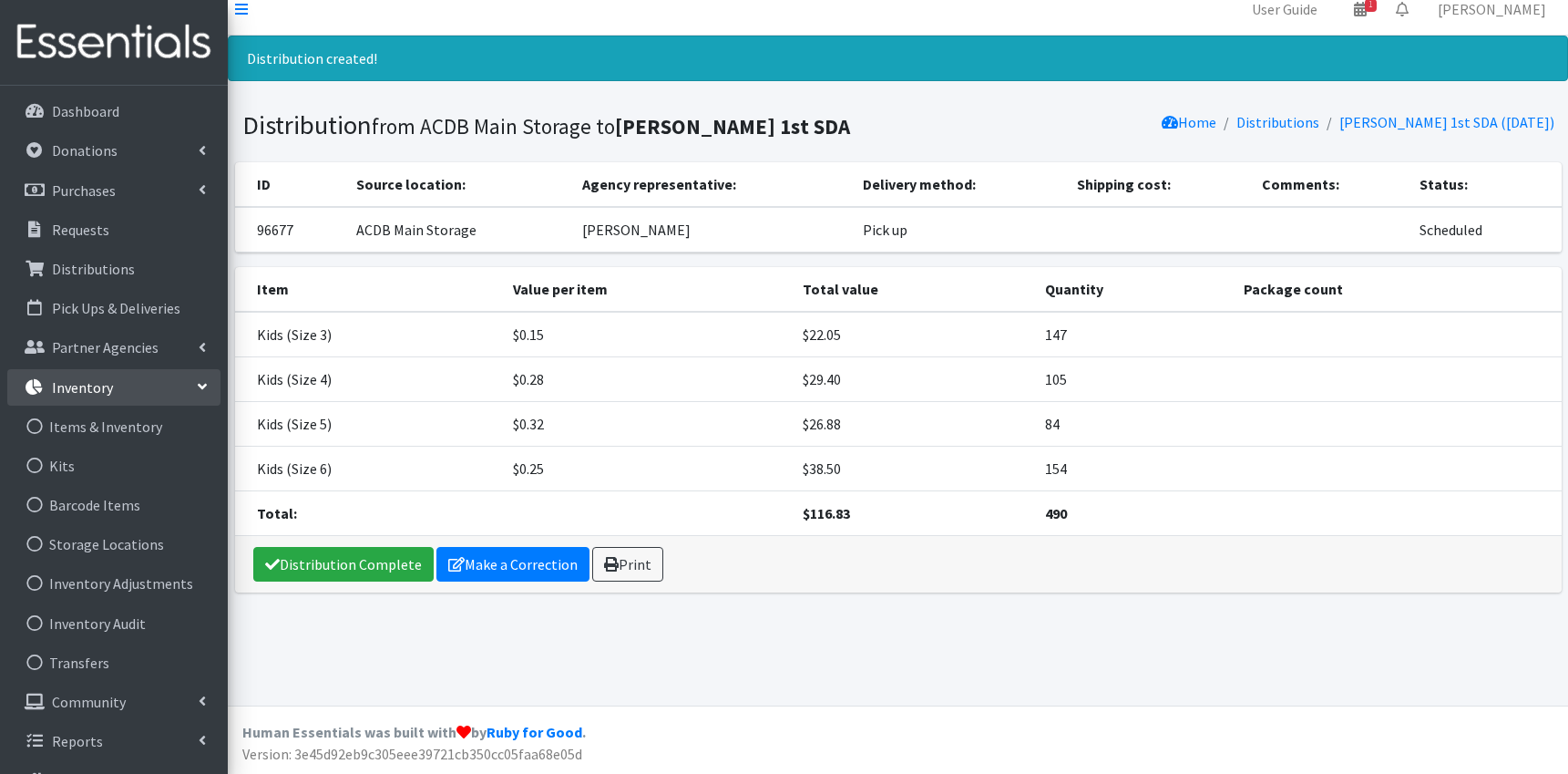
scroll to position [0, 0]
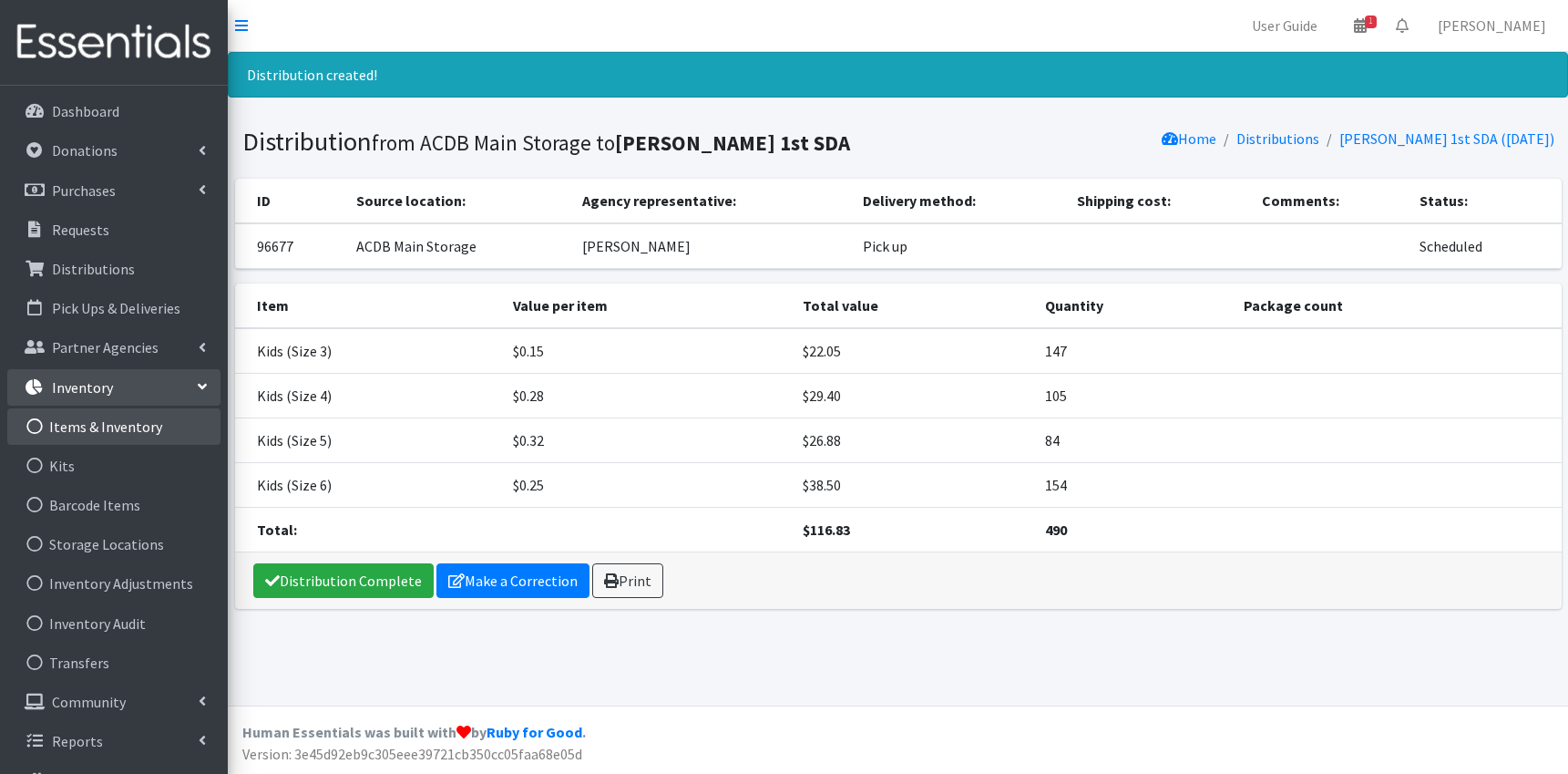
click at [79, 427] on link "Items & Inventory" at bounding box center [113, 426] width 213 height 36
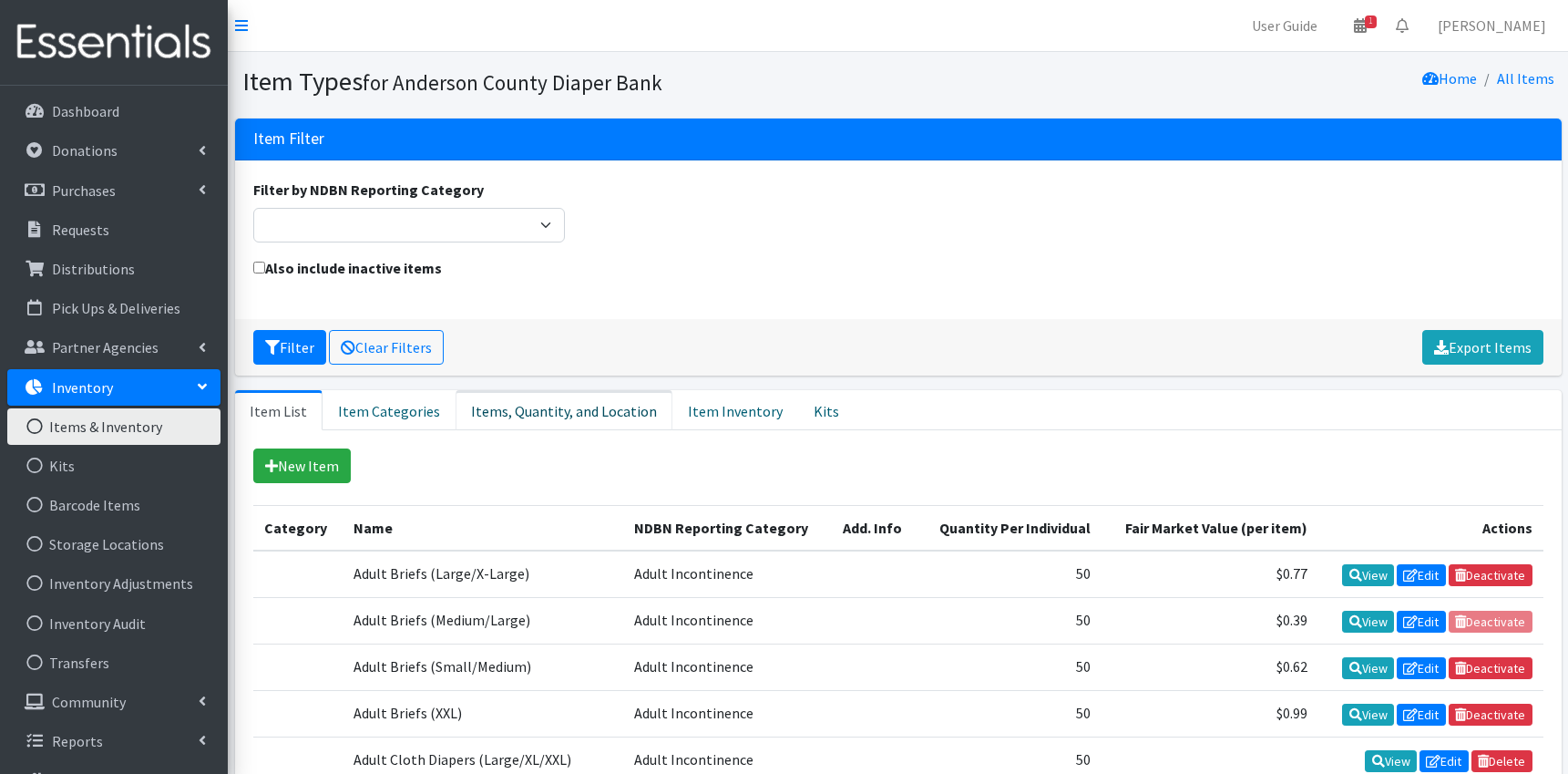
click at [558, 418] on link "Items, Quantity, and Location" at bounding box center [564, 409] width 217 height 40
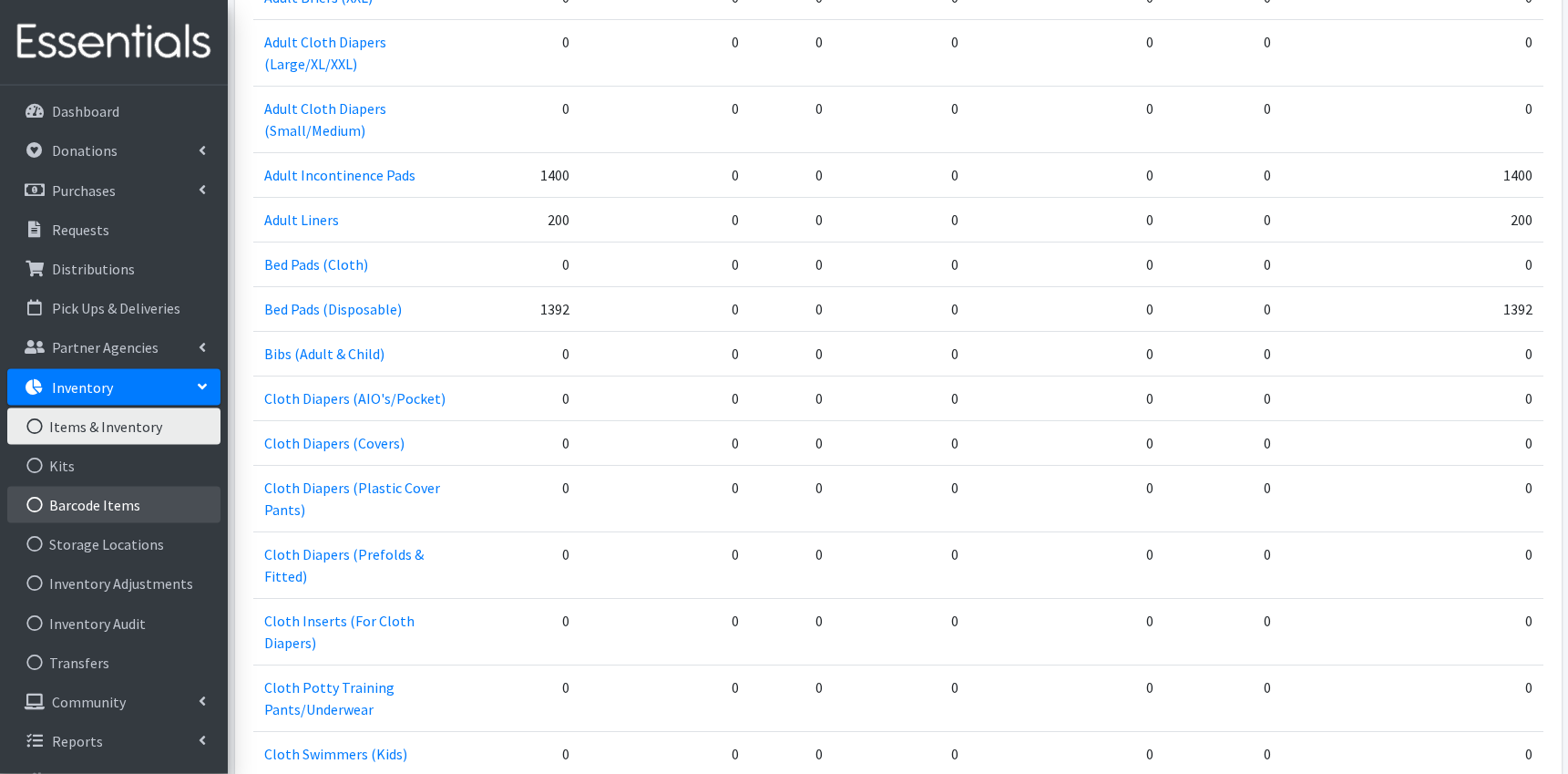
scroll to position [733, 0]
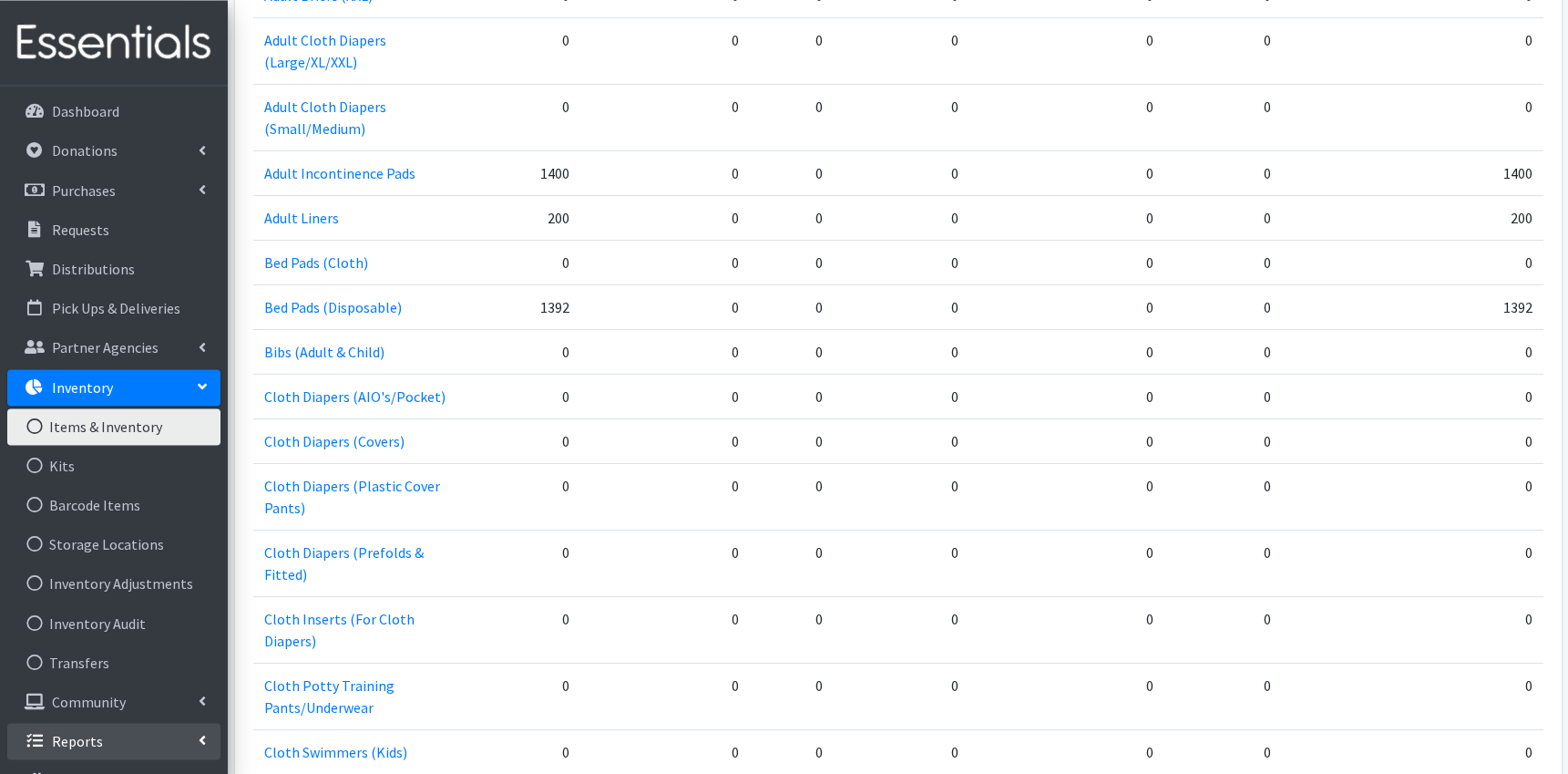
click at [115, 734] on link "Reports" at bounding box center [113, 741] width 213 height 36
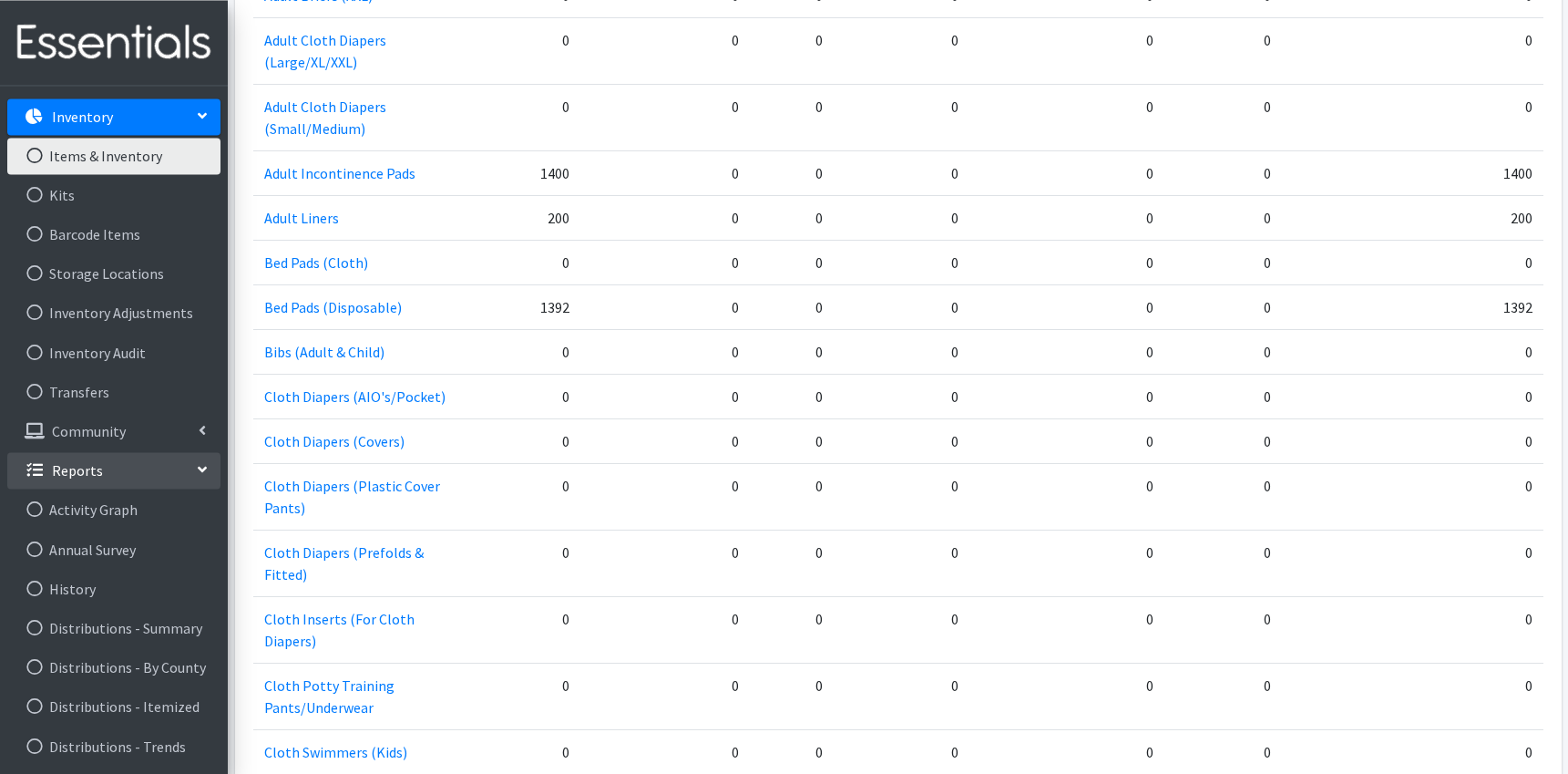
scroll to position [277, 0]
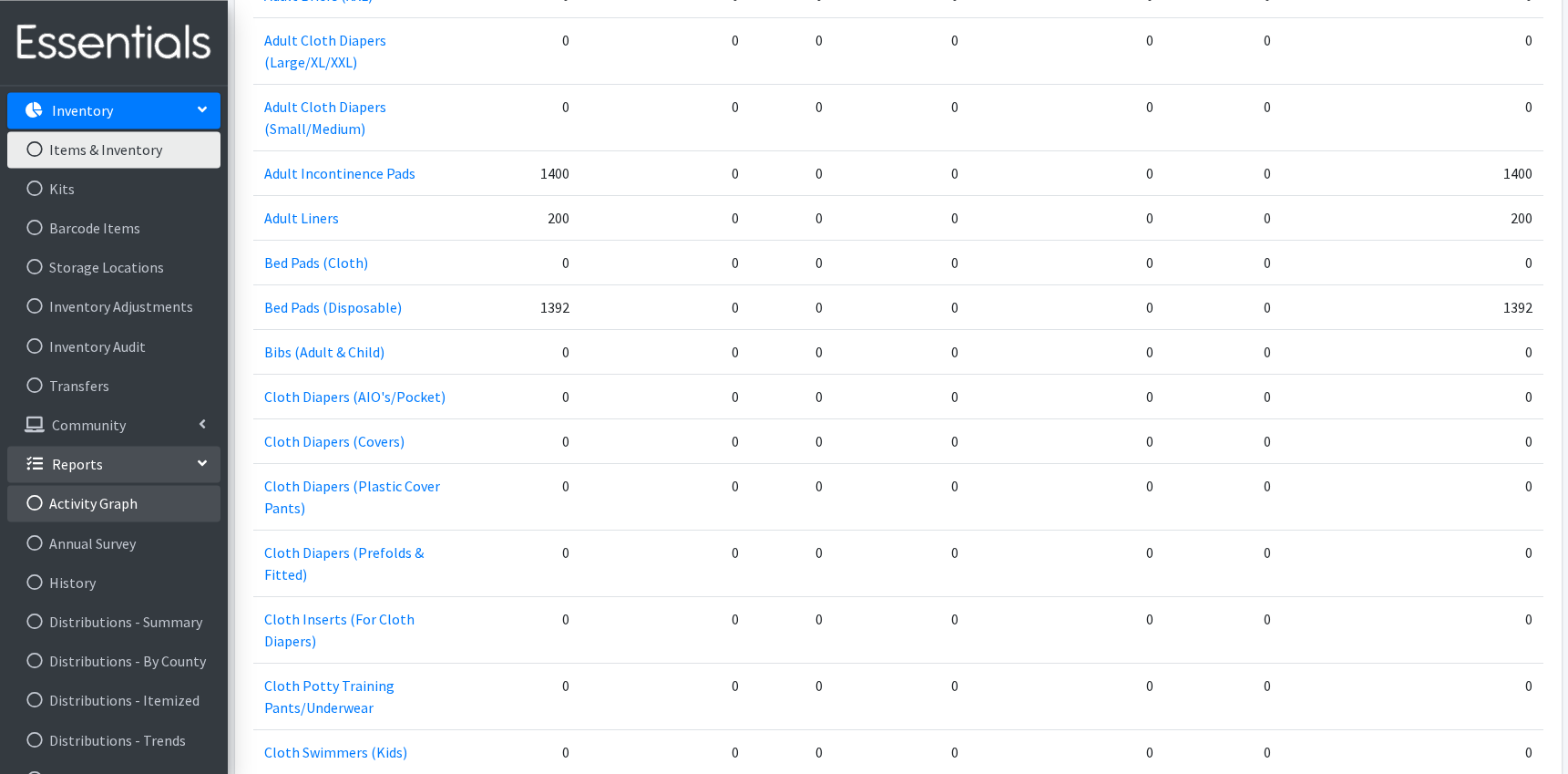
click at [85, 511] on link "Activity Graph" at bounding box center [113, 502] width 213 height 36
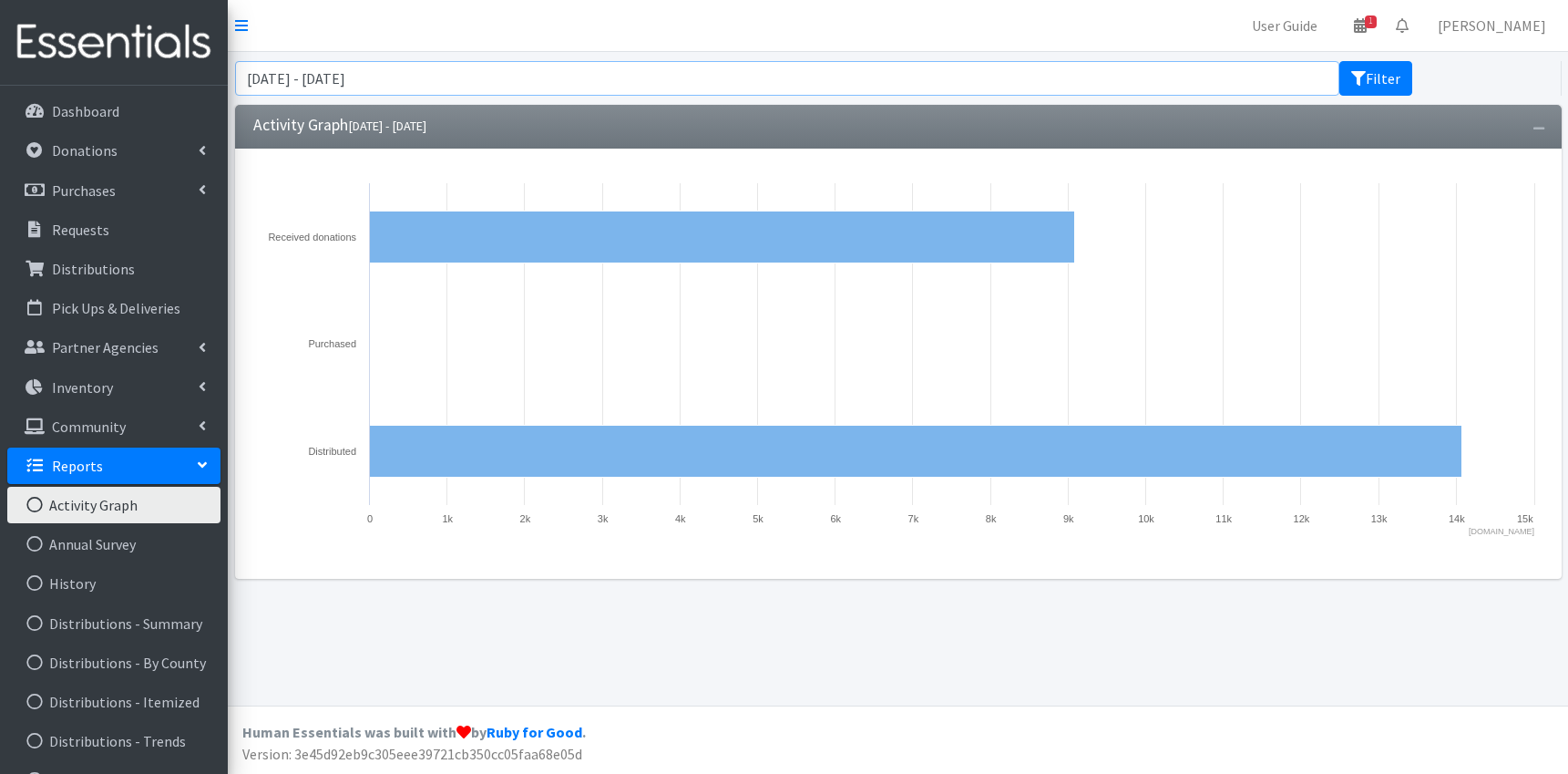
click at [303, 75] on input "[DATE] - [DATE]" at bounding box center [788, 78] width 1105 height 34
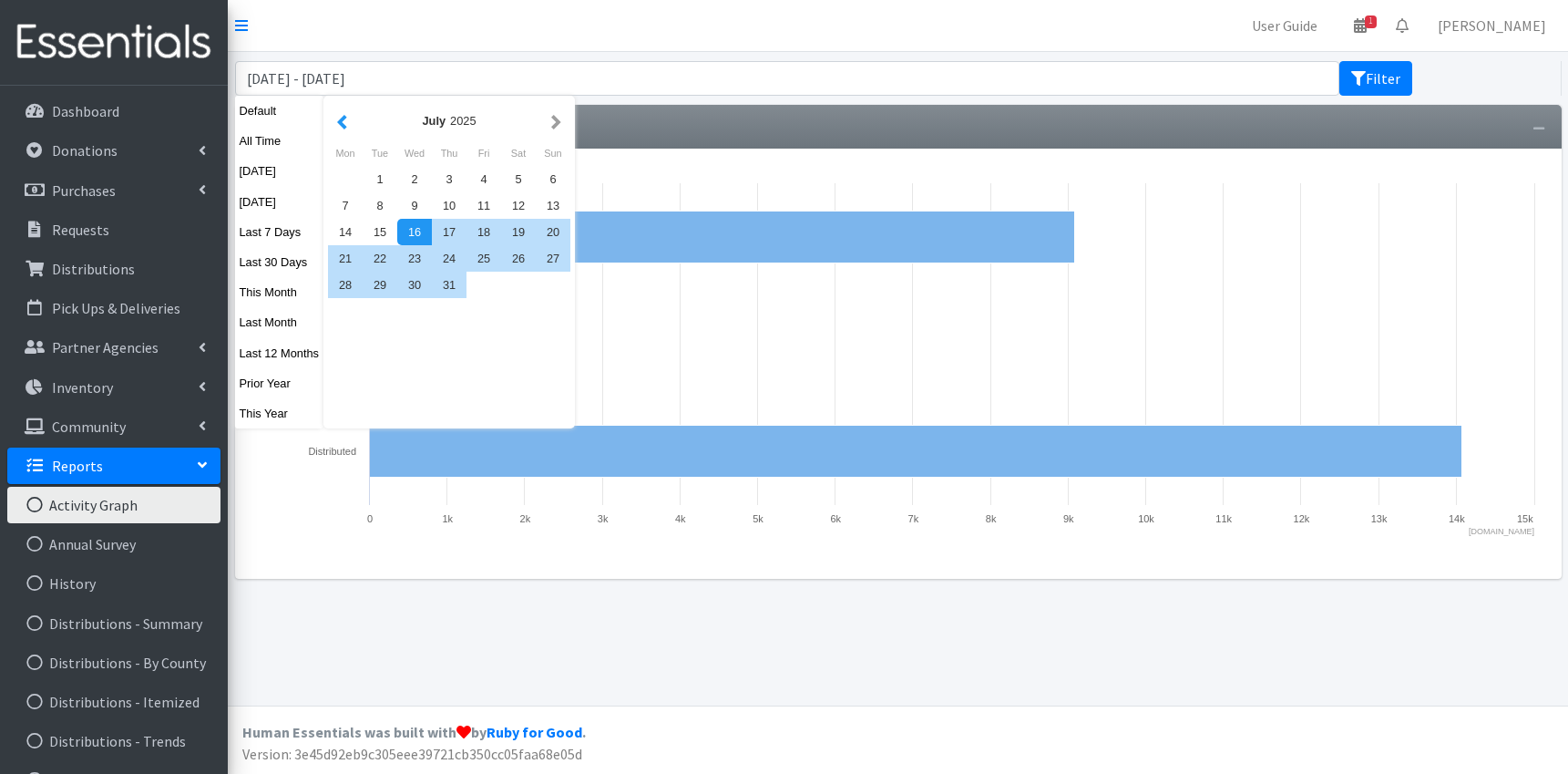
click at [341, 128] on button "button" at bounding box center [342, 121] width 20 height 22
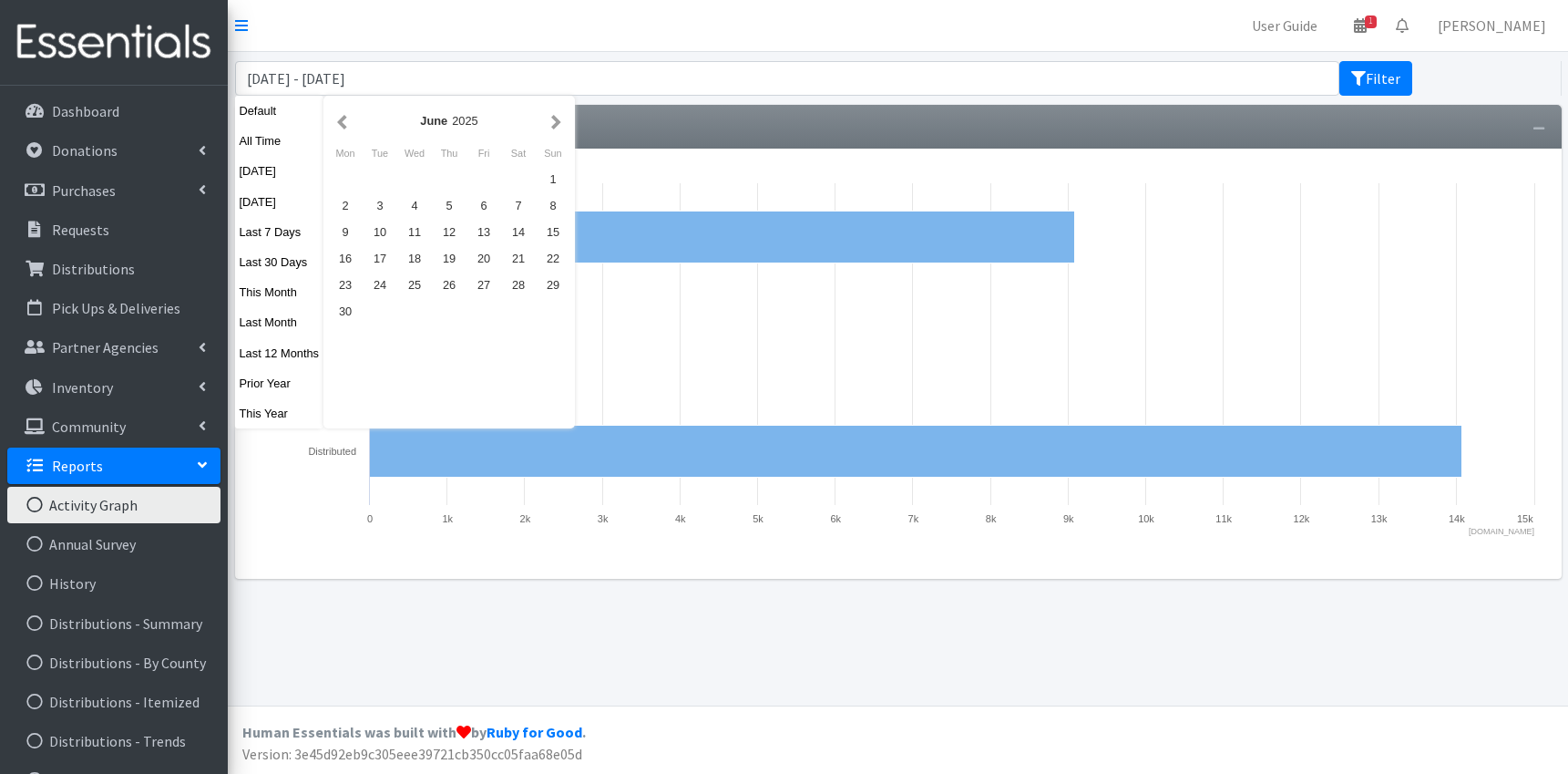
click at [341, 128] on button "button" at bounding box center [342, 121] width 20 height 22
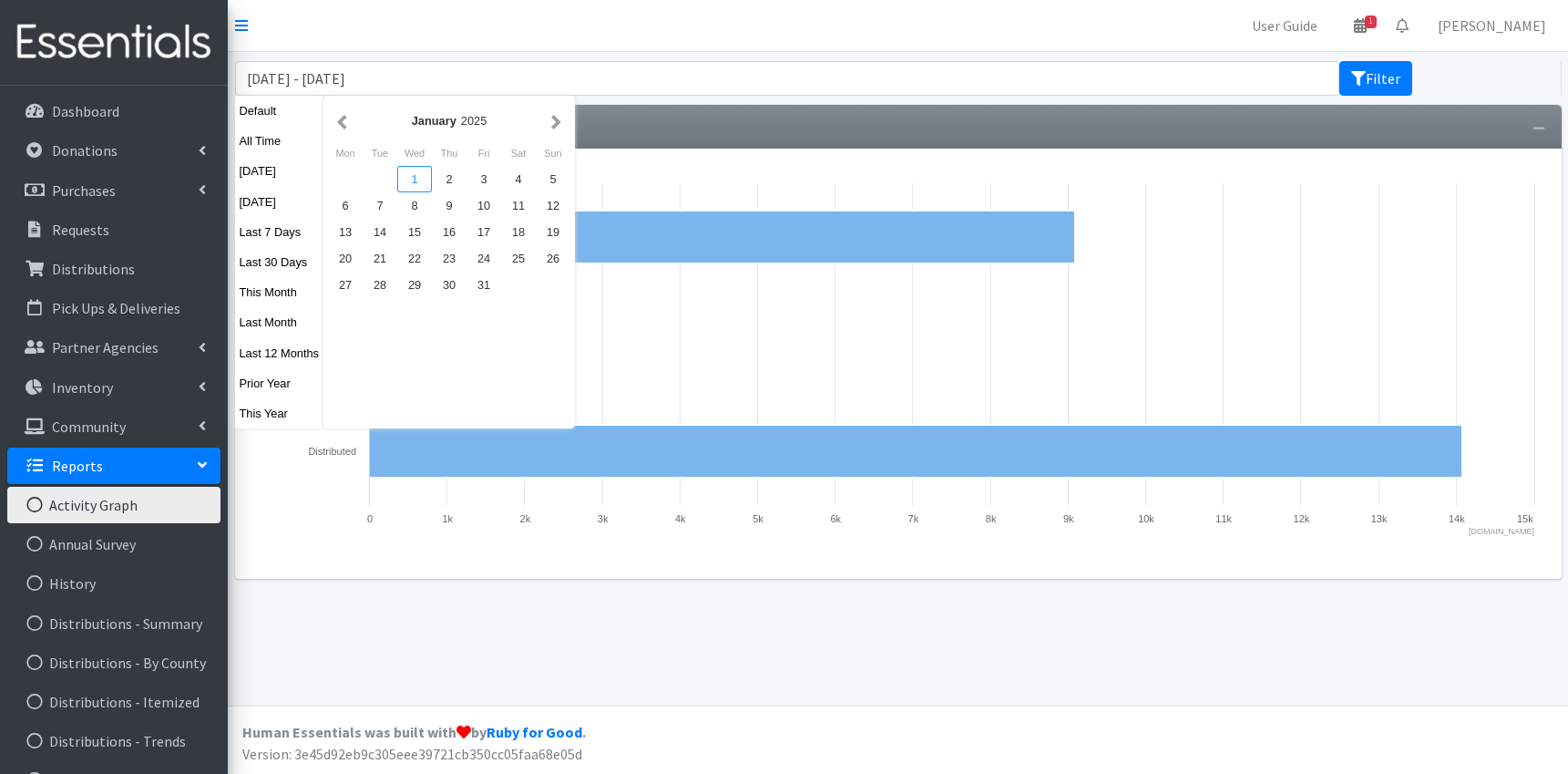
click at [409, 173] on div "1" at bounding box center [414, 179] width 34 height 26
click at [565, 122] on div "[DATE]" at bounding box center [449, 121] width 243 height 41
click at [565, 122] on div "[DATE]" at bounding box center [449, 121] width 243 height 41
click at [553, 120] on button "button" at bounding box center [556, 121] width 20 height 22
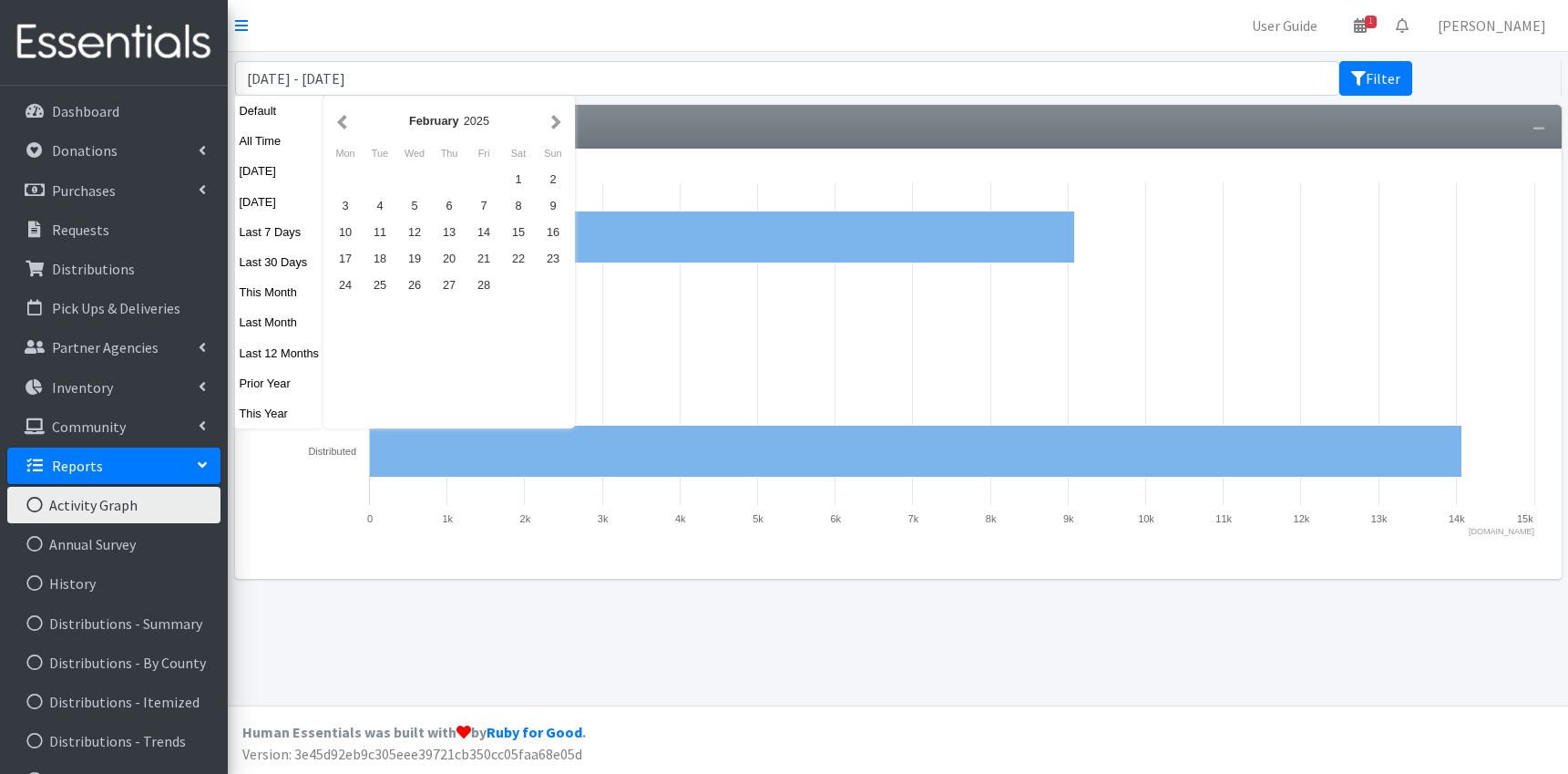
click at [553, 120] on button "button" at bounding box center [556, 121] width 20 height 22
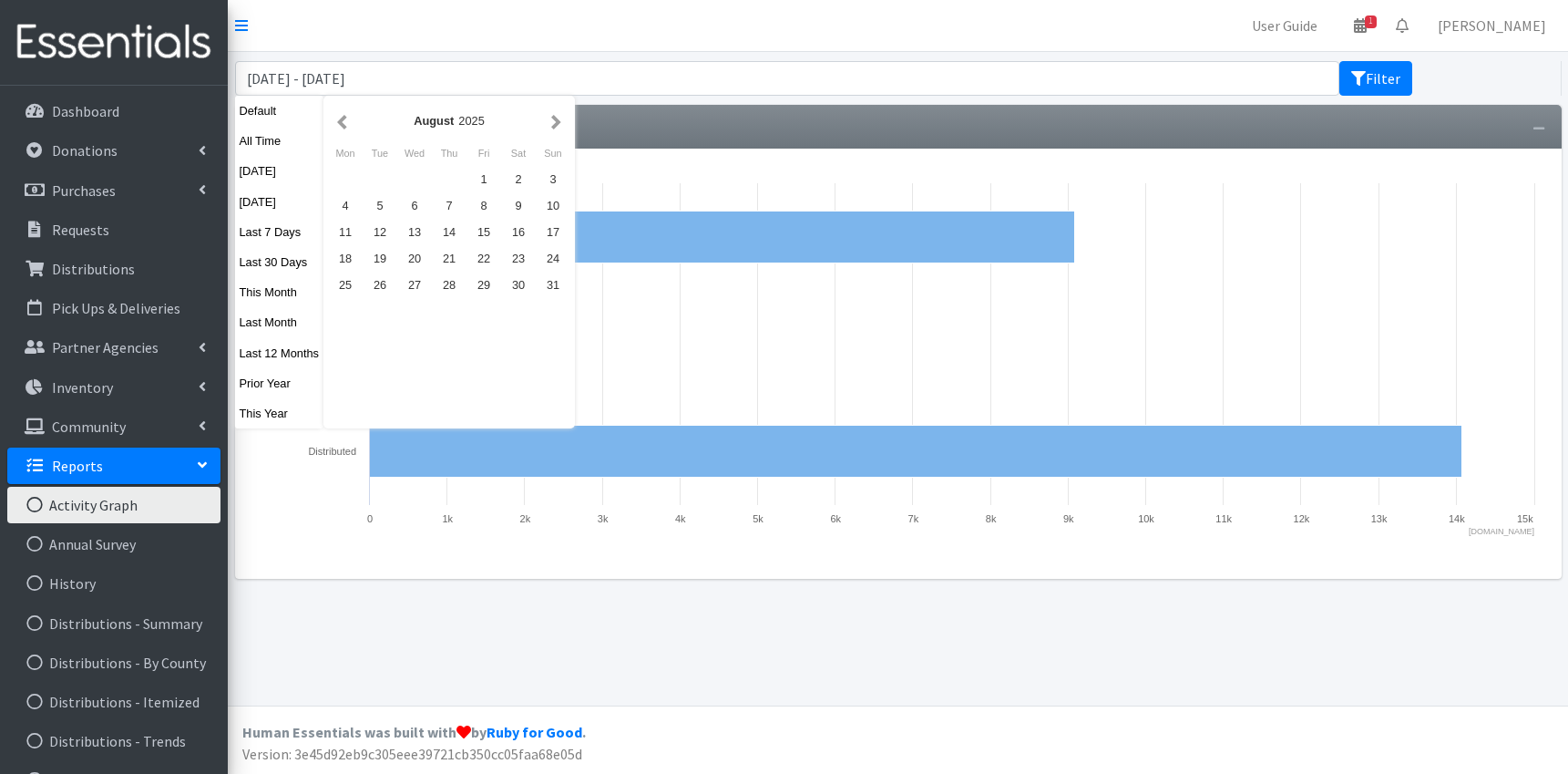
click at [553, 120] on button "button" at bounding box center [556, 121] width 20 height 22
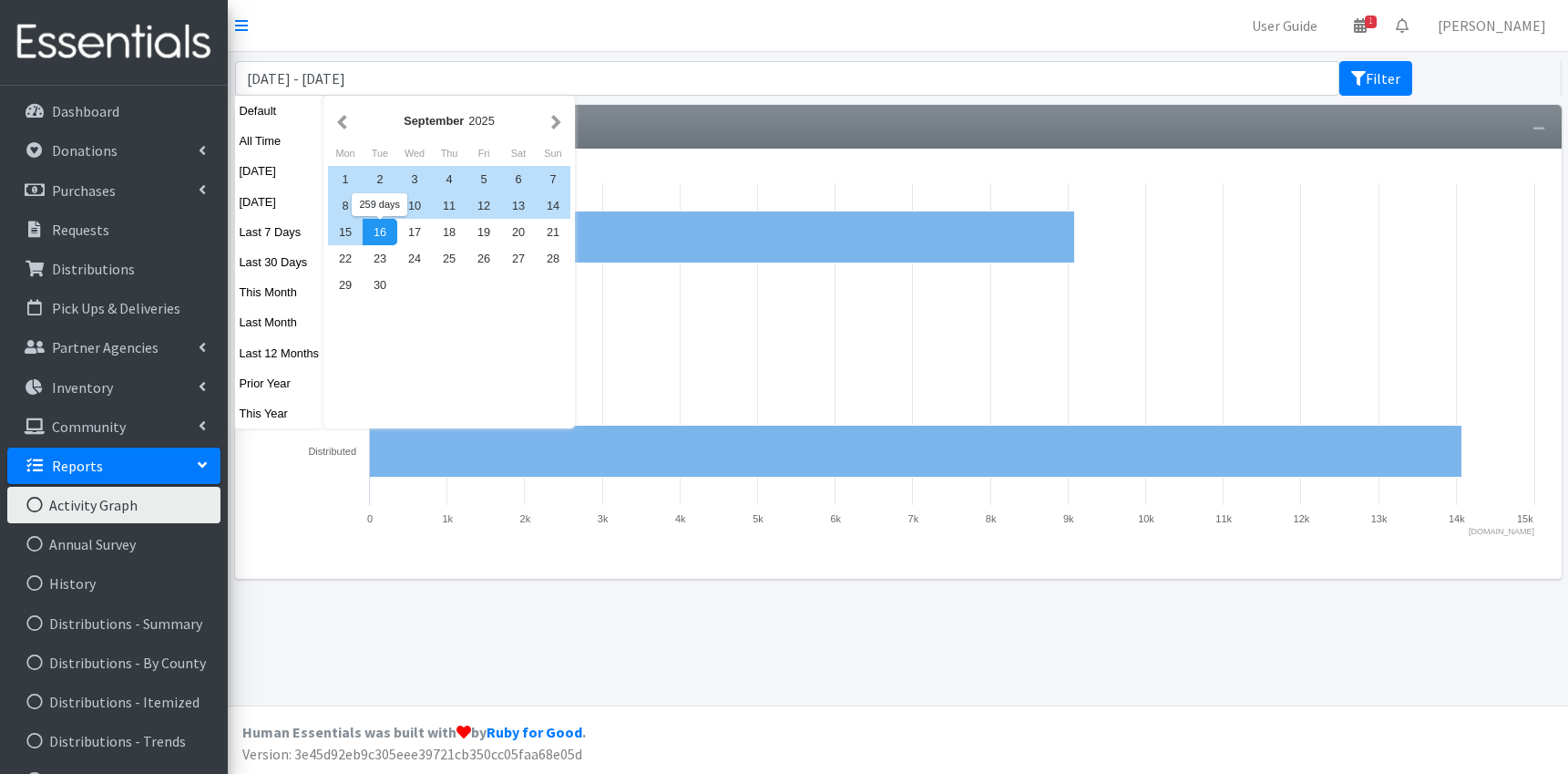
click at [380, 230] on div "16" at bounding box center [379, 232] width 34 height 26
type input "[DATE] - [DATE]"
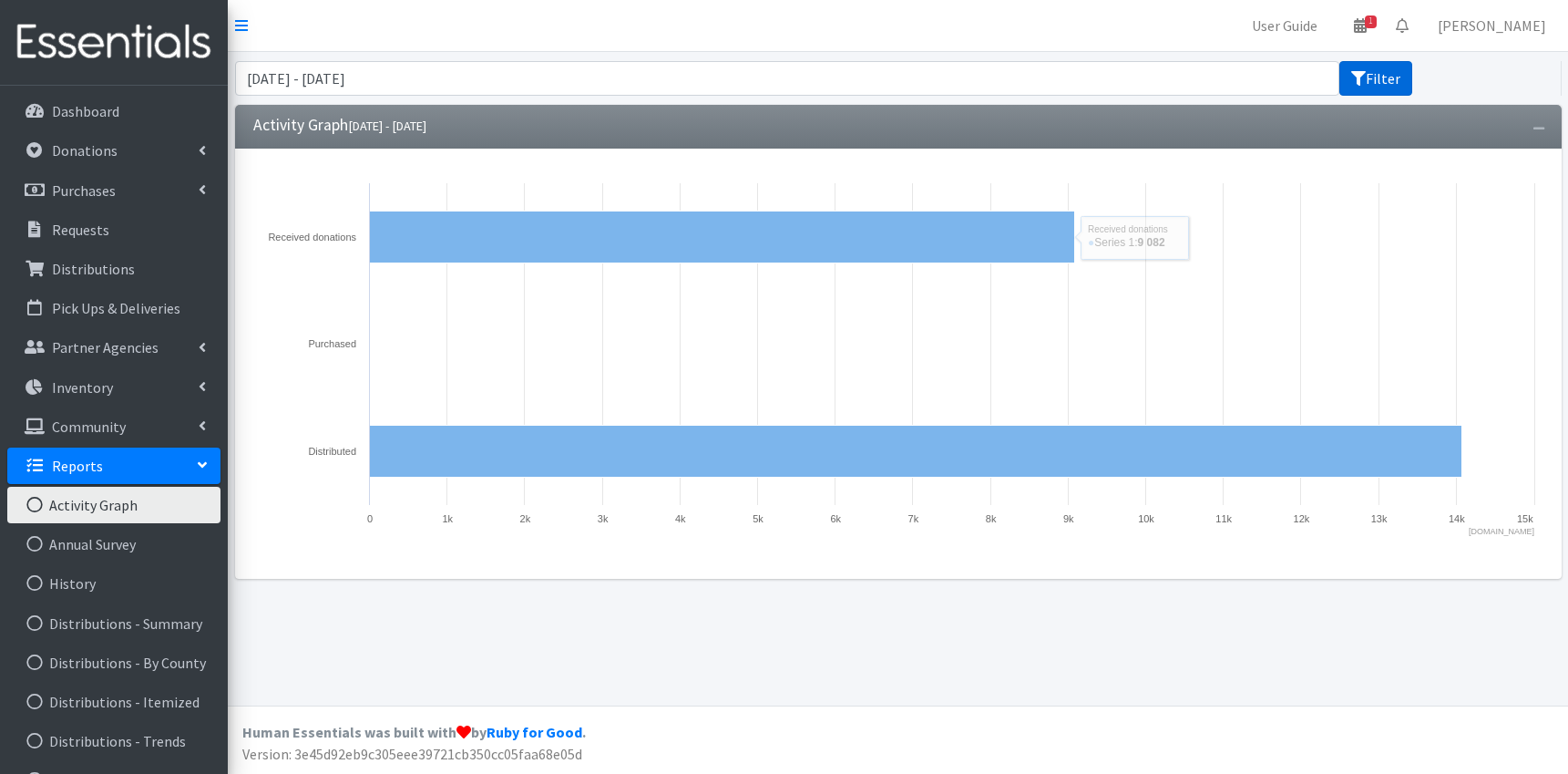
click at [1383, 69] on button "Filter" at bounding box center [1375, 78] width 73 height 34
